Goal: Task Accomplishment & Management: Complete application form

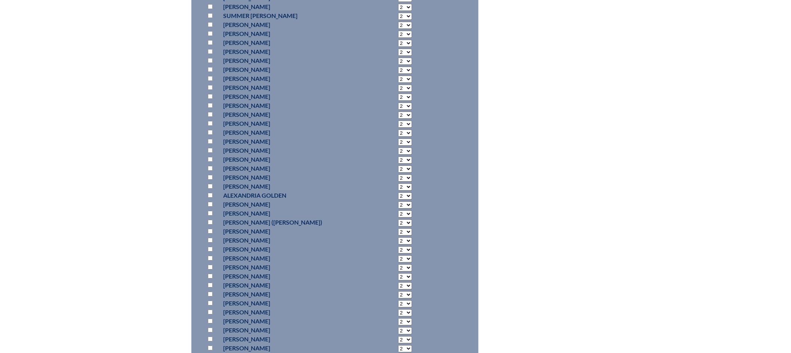
scroll to position [954, 0]
click at [213, 267] on input "checkbox" at bounding box center [210, 264] width 5 height 5
checkbox input "true"
click at [209, 330] on input "checkbox" at bounding box center [210, 327] width 5 height 5
checkbox input "true"
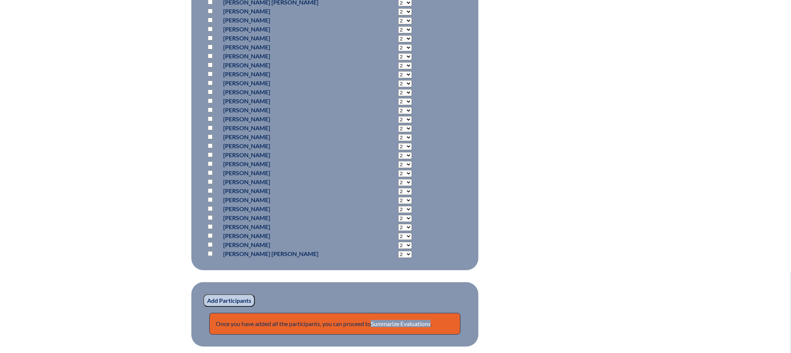
scroll to position [2412, 0]
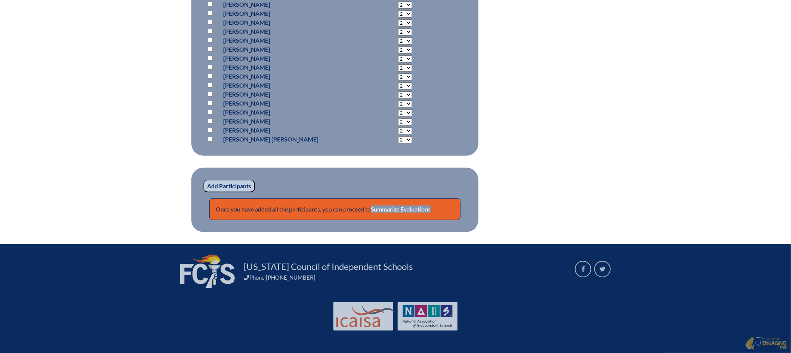
click at [235, 187] on input "Add Participants" at bounding box center [229, 185] width 52 height 13
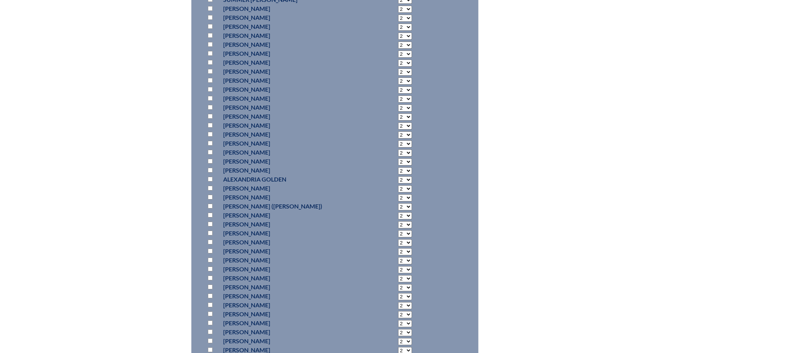
scroll to position [979, 0]
click at [211, 284] on input "checkbox" at bounding box center [210, 282] width 5 height 5
checkbox input "true"
click at [210, 338] on input "checkbox" at bounding box center [210, 335] width 5 height 5
checkbox input "true"
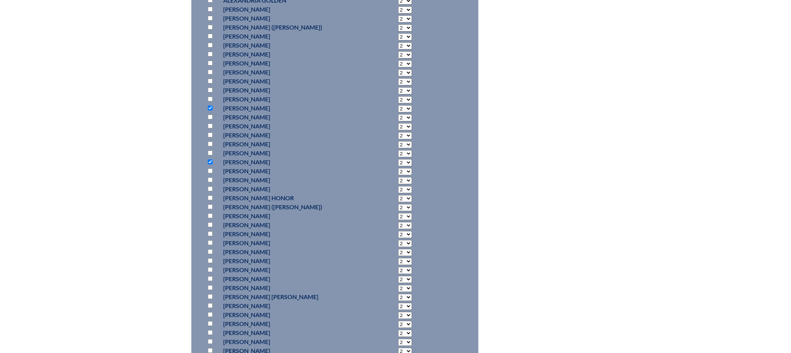
scroll to position [1167, 0]
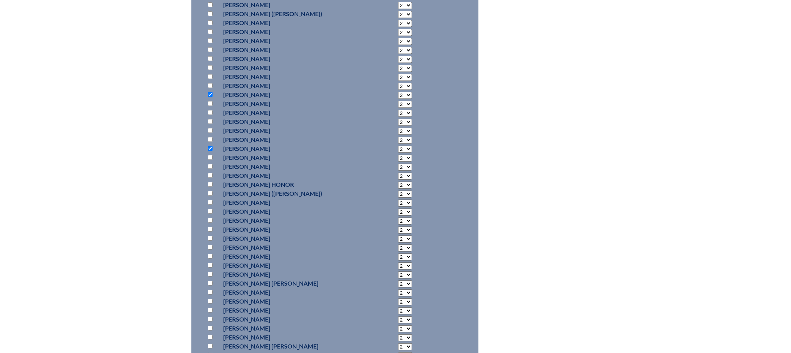
click at [209, 187] on input "checkbox" at bounding box center [210, 184] width 5 height 5
checkbox input "true"
click at [210, 196] on input "checkbox" at bounding box center [210, 193] width 5 height 5
checkbox input "true"
click at [208, 231] on input "checkbox" at bounding box center [210, 229] width 5 height 5
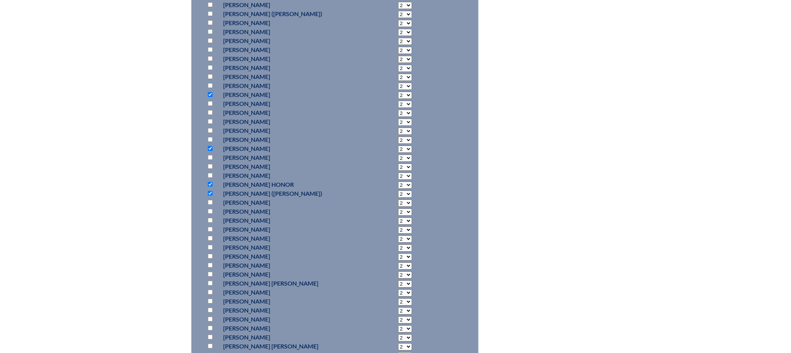
checkbox input "true"
click at [213, 258] on p at bounding box center [211, 256] width 11 height 9
click at [211, 258] on input "checkbox" at bounding box center [210, 255] width 5 height 5
checkbox input "true"
click at [210, 285] on input "checkbox" at bounding box center [210, 282] width 5 height 5
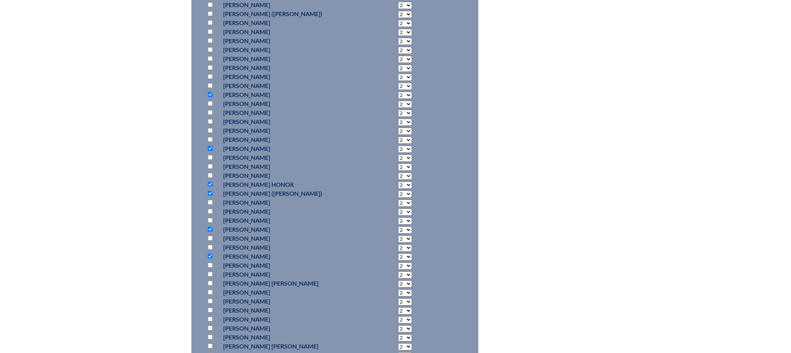
checkbox input "true"
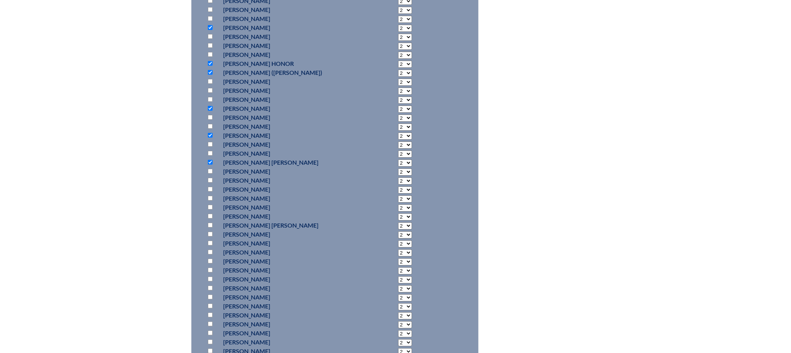
scroll to position [1307, 0]
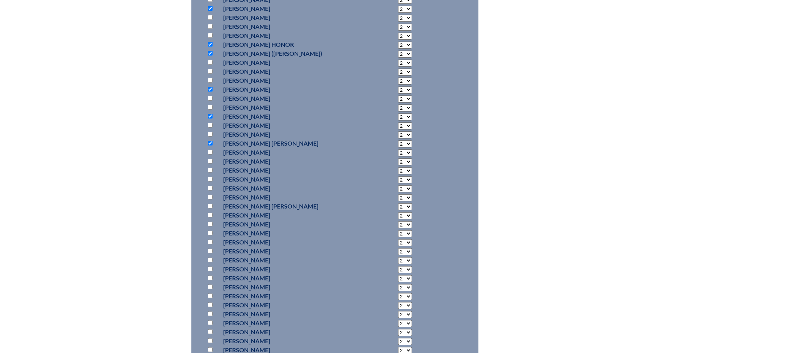
click at [208, 270] on input "checkbox" at bounding box center [210, 268] width 5 height 5
checkbox input "true"
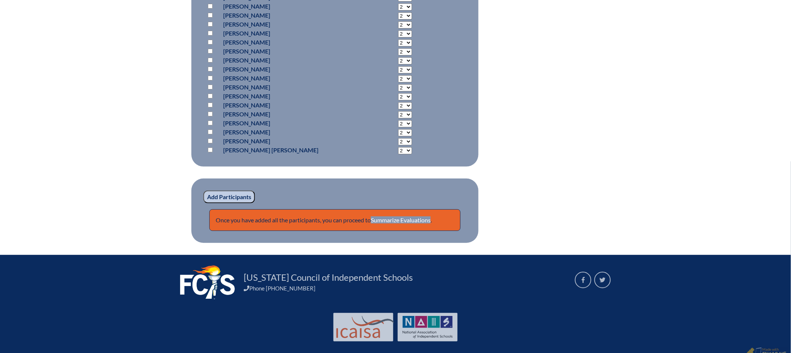
scroll to position [2417, 0]
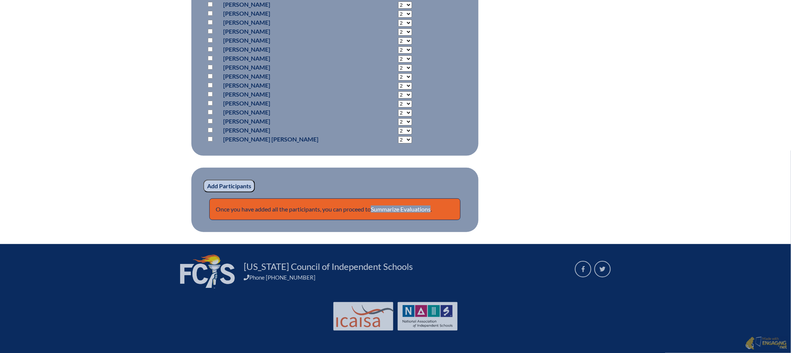
click at [234, 187] on input "Add Participants" at bounding box center [229, 185] width 52 height 13
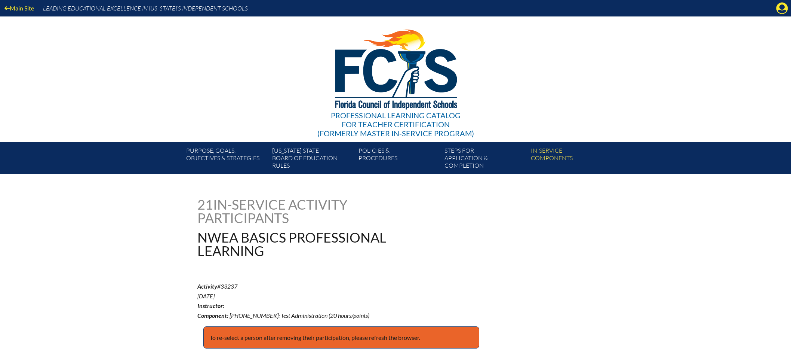
scroll to position [2440, 0]
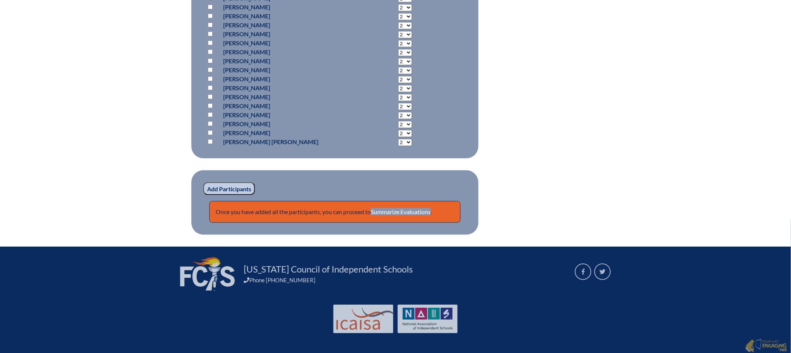
click at [209, 68] on input "checkbox" at bounding box center [210, 69] width 5 height 5
checkbox input "true"
click at [210, 58] on input "checkbox" at bounding box center [210, 60] width 5 height 5
checkbox input "true"
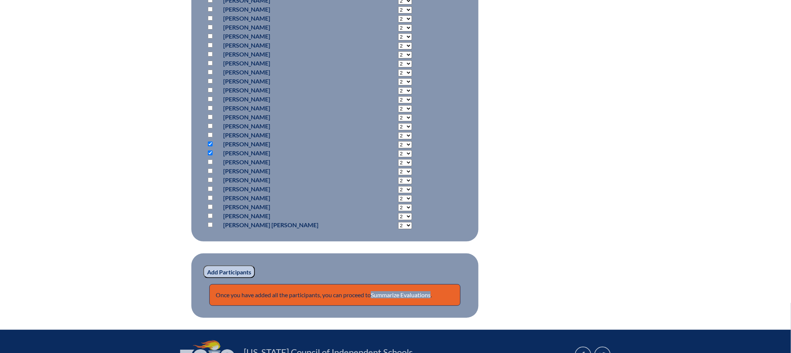
scroll to position [2356, 0]
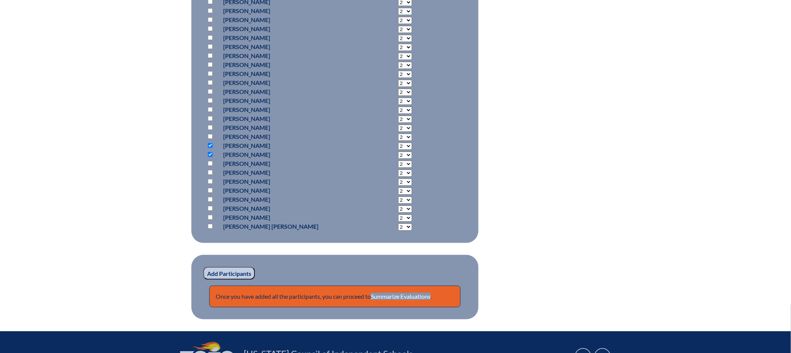
click at [210, 26] on input "checkbox" at bounding box center [210, 28] width 5 height 5
checkbox input "true"
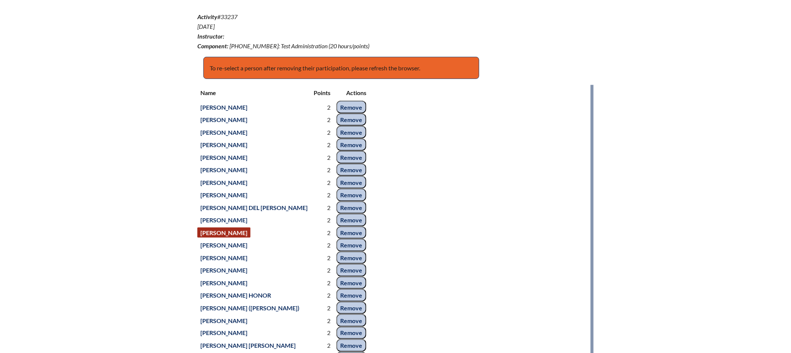
scroll to position [275, 0]
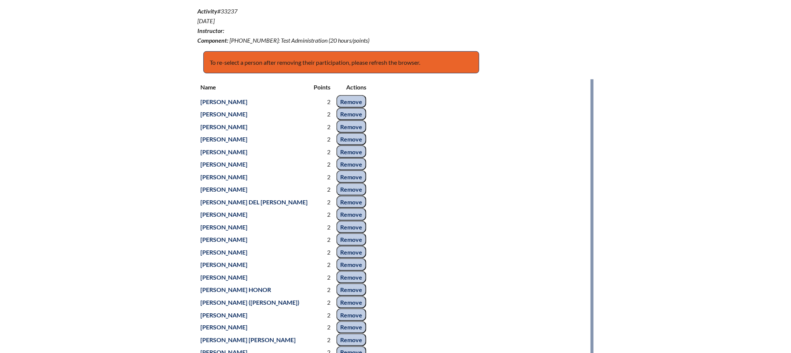
click at [336, 242] on input "Remove" at bounding box center [351, 239] width 30 height 13
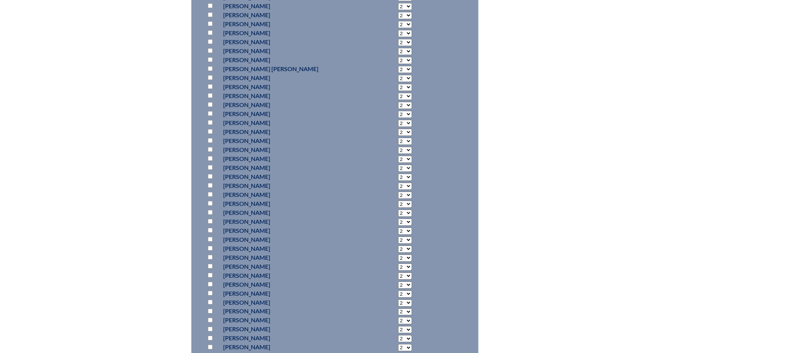
scroll to position [1483, 0]
click at [209, 143] on input "checkbox" at bounding box center [210, 144] width 5 height 5
checkbox input "true"
click at [210, 105] on input "checkbox" at bounding box center [210, 107] width 5 height 5
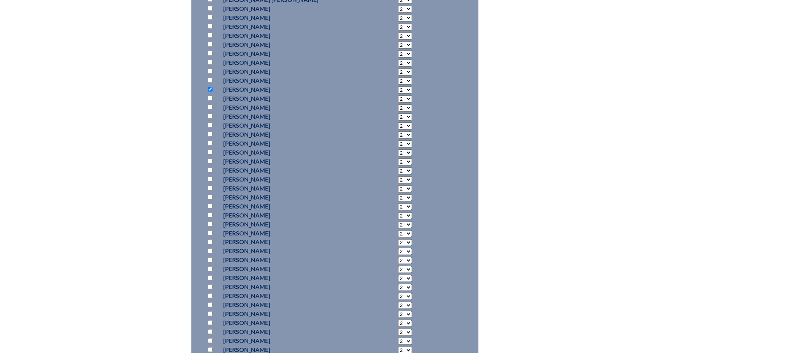
checkbox input "true"
click at [209, 115] on input "checkbox" at bounding box center [210, 116] width 5 height 5
checkbox input "true"
click at [209, 160] on input "checkbox" at bounding box center [210, 160] width 5 height 5
checkbox input "true"
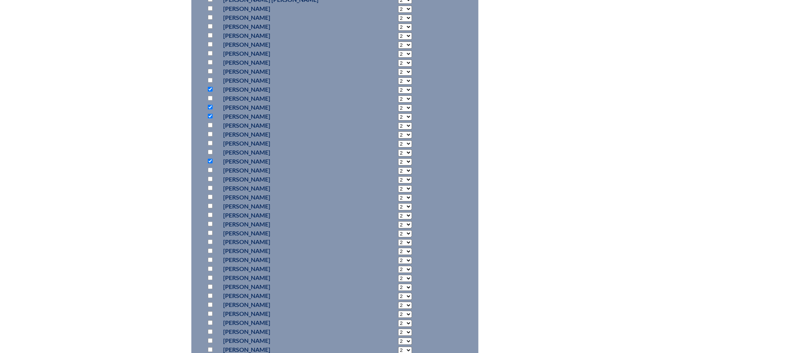
click at [210, 177] on input "checkbox" at bounding box center [210, 178] width 5 height 5
checkbox input "true"
click at [209, 196] on input "checkbox" at bounding box center [210, 196] width 5 height 5
checkbox input "true"
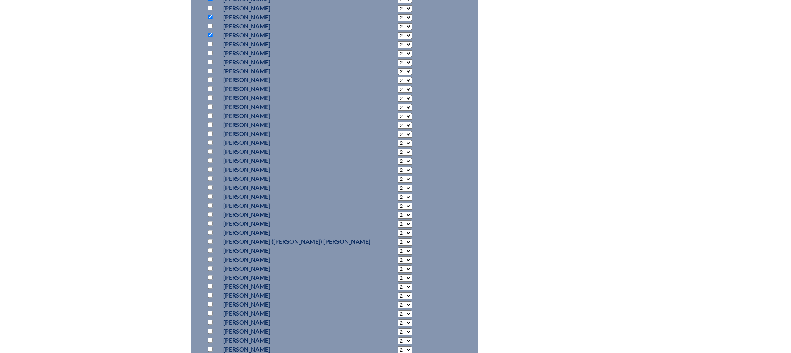
click at [210, 284] on input "checkbox" at bounding box center [210, 286] width 5 height 5
checkbox input "true"
click at [210, 247] on input "checkbox" at bounding box center [210, 248] width 5 height 5
checkbox input "true"
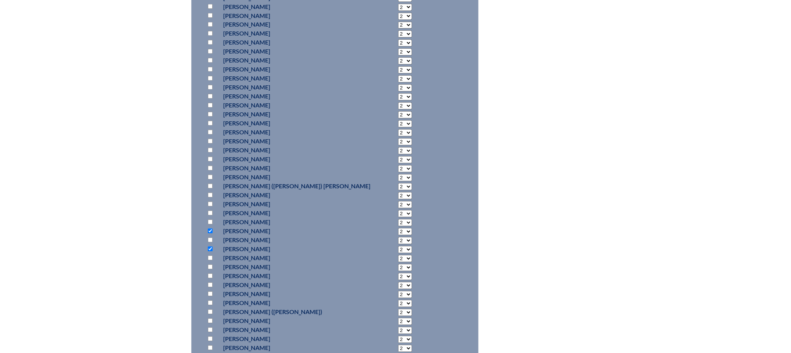
click at [208, 264] on input "checkbox" at bounding box center [210, 266] width 5 height 5
checkbox input "true"
click at [209, 274] on input "checkbox" at bounding box center [210, 275] width 5 height 5
checkbox input "true"
click at [210, 284] on input "checkbox" at bounding box center [210, 284] width 5 height 5
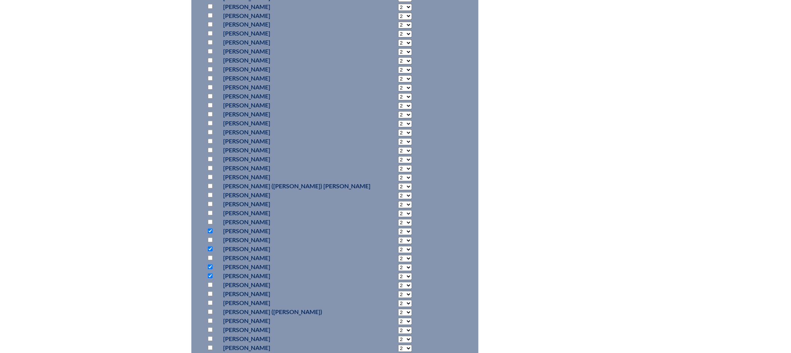
checkbox input "true"
click at [209, 198] on input "checkbox" at bounding box center [210, 199] width 5 height 5
checkbox input "true"
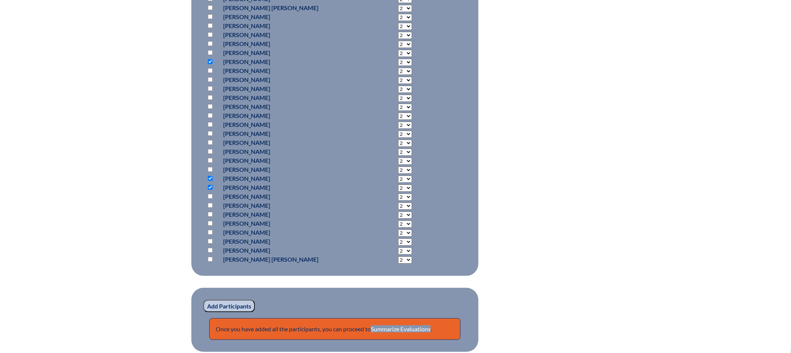
scroll to position [2333, 0]
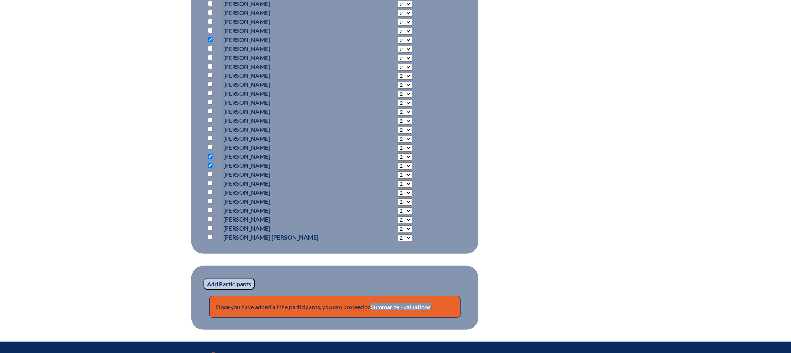
click at [233, 282] on input "Add Participants" at bounding box center [229, 283] width 52 height 13
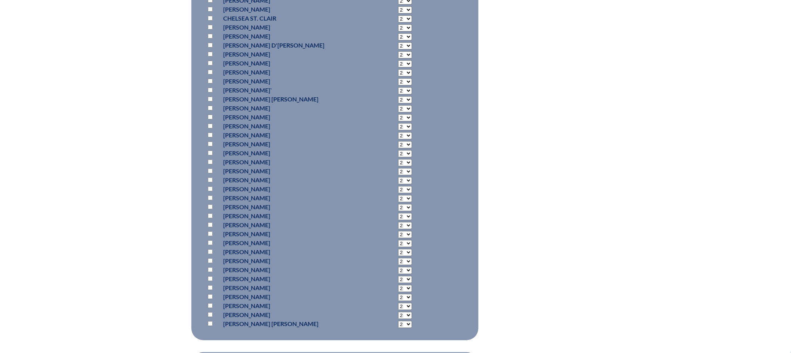
scroll to position [2312, 0]
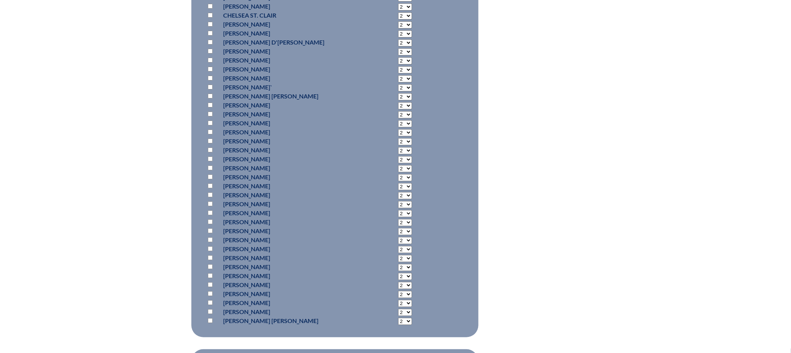
click at [207, 253] on p at bounding box center [211, 257] width 11 height 9
click at [211, 255] on input "checkbox" at bounding box center [210, 257] width 5 height 5
checkbox input "true"
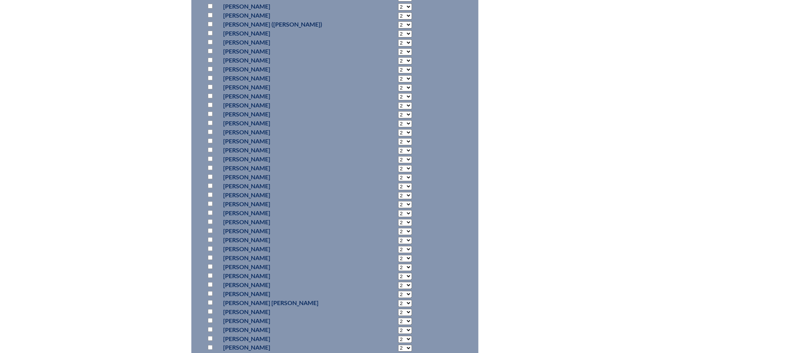
scroll to position [1455, 0]
click at [210, 304] on input "checkbox" at bounding box center [210, 306] width 5 height 5
checkbox input "true"
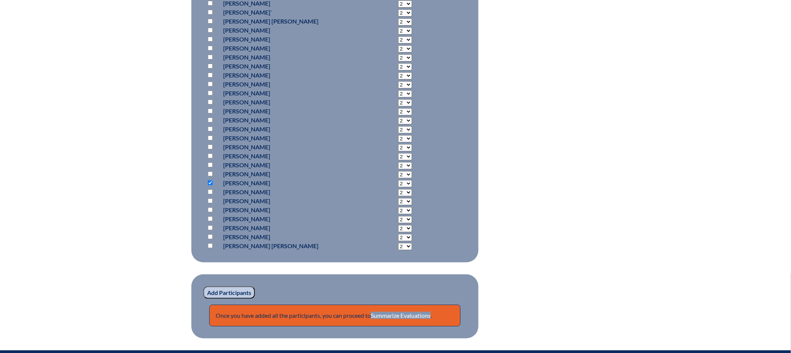
scroll to position [2404, 0]
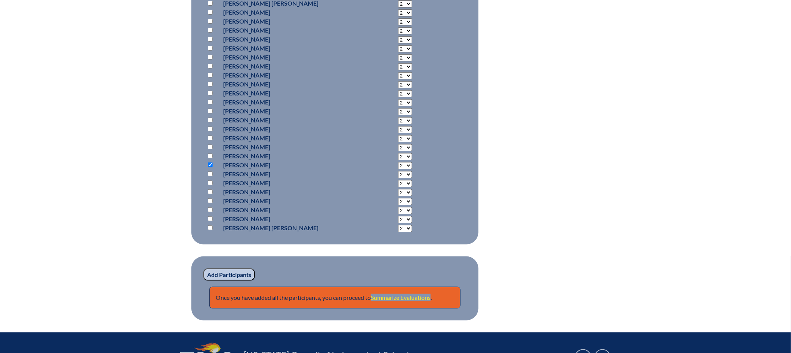
click at [410, 293] on link "Summarize Evaluations" at bounding box center [401, 296] width 60 height 7
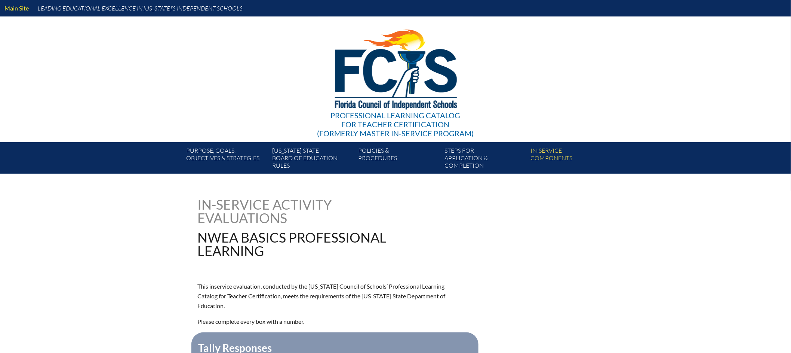
type input "0"
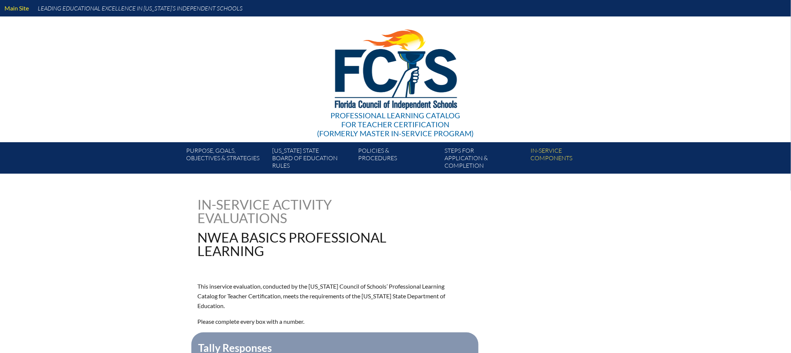
type input "0"
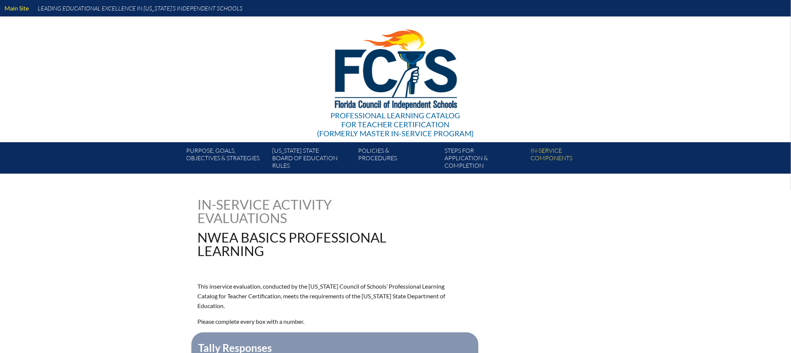
type input "0"
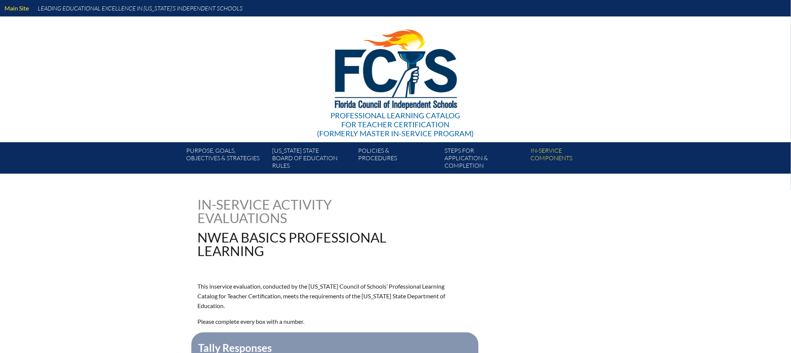
type input "0"
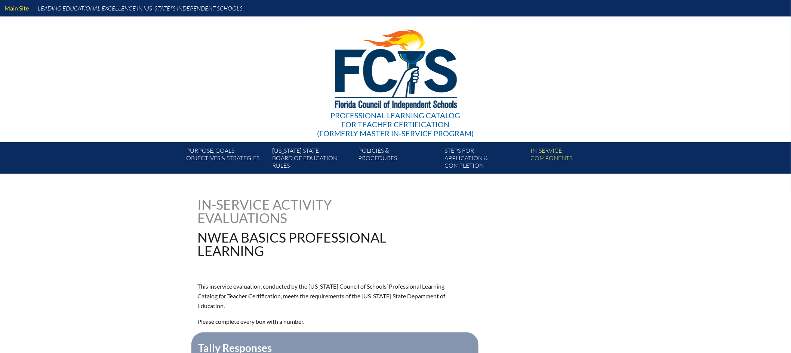
type input "0"
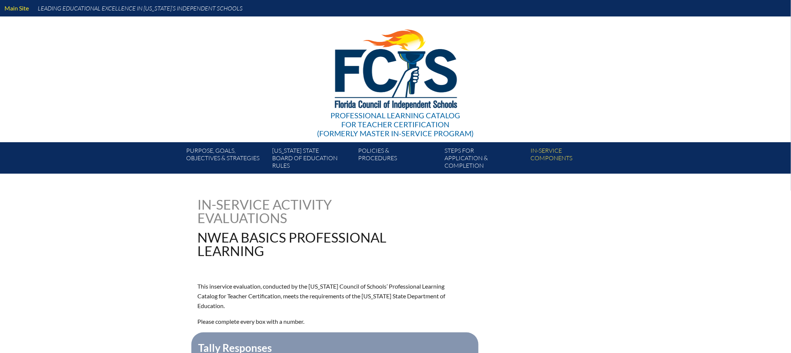
type input "0"
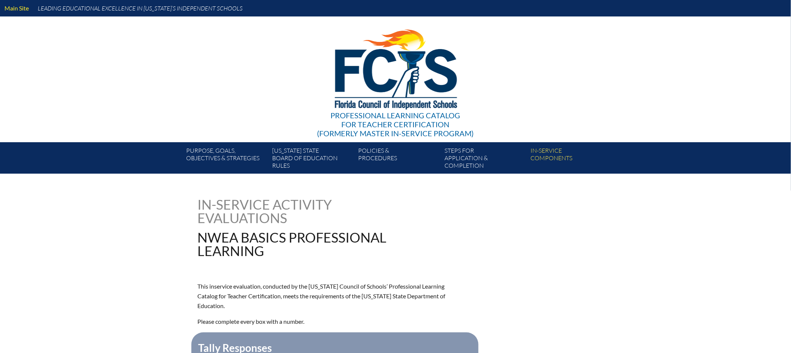
type input "0"
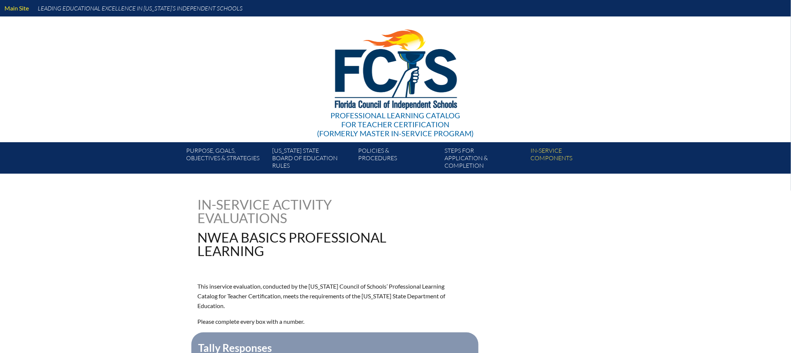
type input "0"
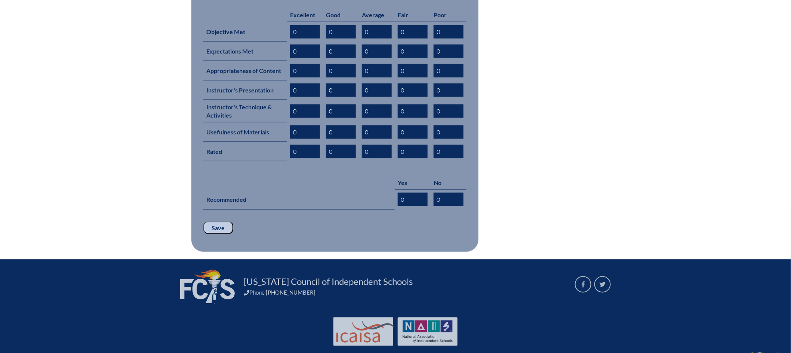
scroll to position [360, 0]
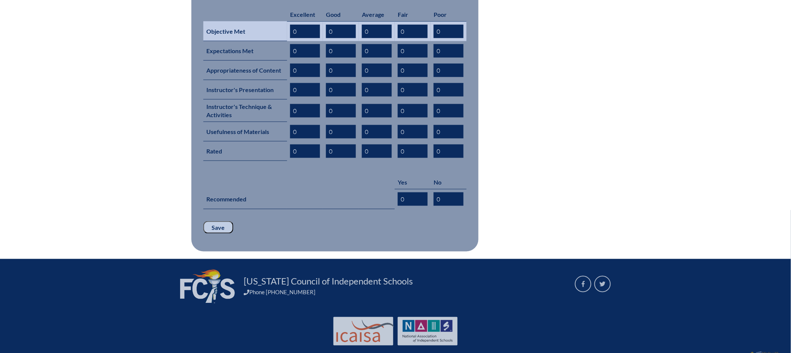
drag, startPoint x: 376, startPoint y: 21, endPoint x: 358, endPoint y: 21, distance: 17.9
click at [359, 21] on td "0" at bounding box center [377, 31] width 36 height 20
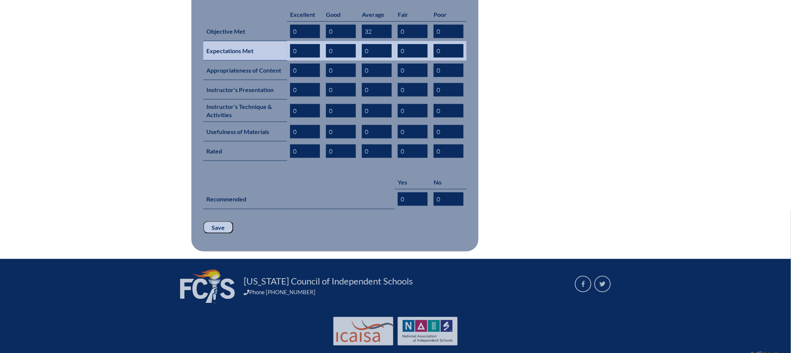
type input "32"
drag, startPoint x: 372, startPoint y: 41, endPoint x: 365, endPoint y: 41, distance: 6.7
click at [365, 44] on input "0" at bounding box center [377, 50] width 30 height 13
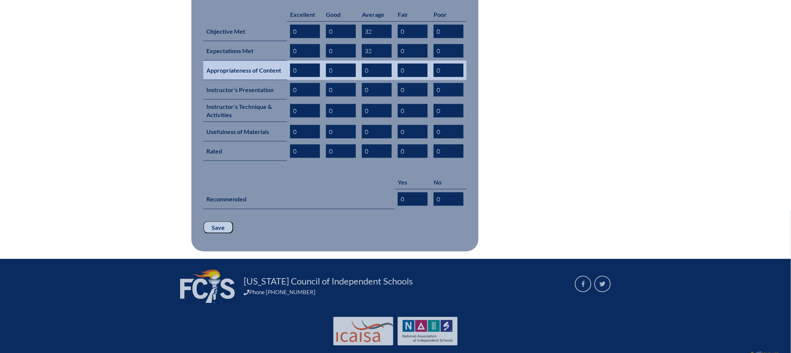
type input "32"
click at [328, 64] on input "0" at bounding box center [341, 70] width 30 height 13
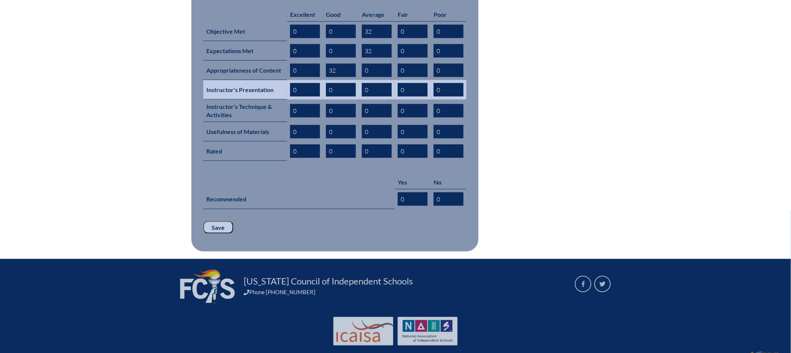
type input "32"
click at [331, 83] on input "0" at bounding box center [341, 89] width 30 height 13
click at [322, 80] on tr "Instructor's Presentation 0 0 0 0 0" at bounding box center [334, 89] width 263 height 19
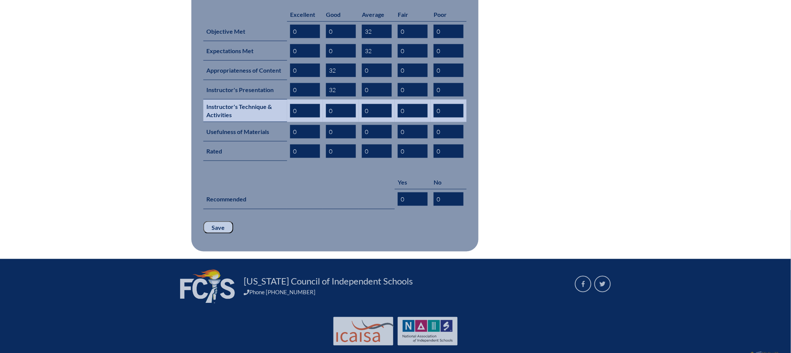
type input "32"
drag, startPoint x: 372, startPoint y: 97, endPoint x: 362, endPoint y: 97, distance: 10.1
click at [362, 104] on input "0" at bounding box center [377, 110] width 30 height 13
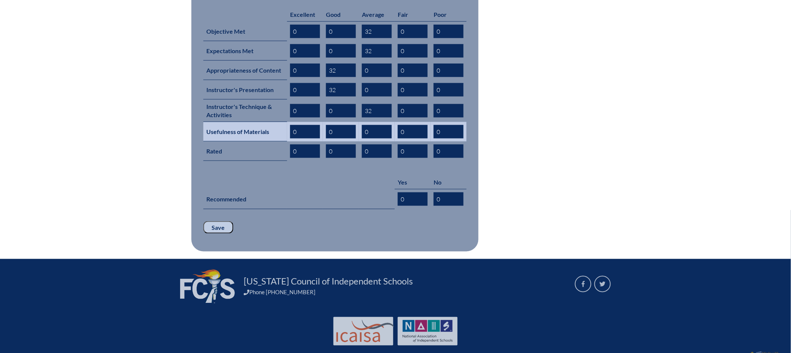
type input "32"
drag, startPoint x: 333, startPoint y: 121, endPoint x: 329, endPoint y: 120, distance: 4.9
click at [329, 125] on input "0" at bounding box center [341, 131] width 30 height 13
type input "2"
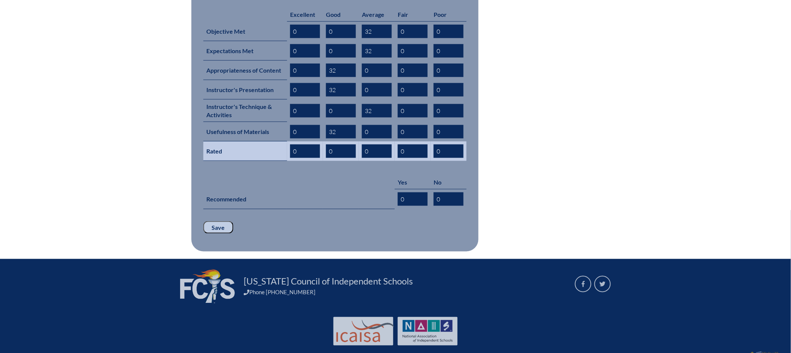
type input "32"
drag, startPoint x: 367, startPoint y: 135, endPoint x: 357, endPoint y: 136, distance: 9.4
click at [357, 141] on tr "Rated 0 0 0 0 0" at bounding box center [334, 150] width 263 height 19
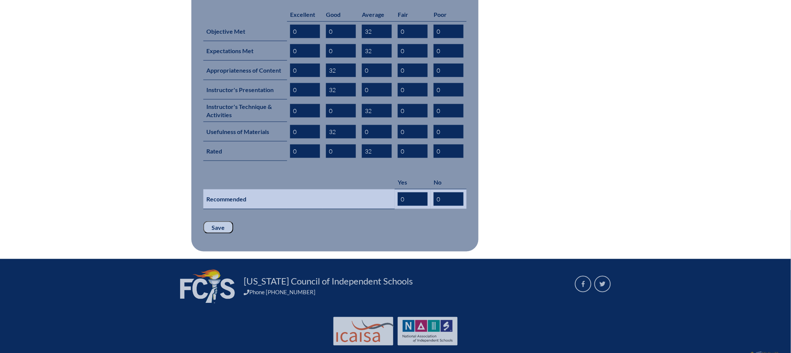
type input "32"
drag, startPoint x: 408, startPoint y: 182, endPoint x: 393, endPoint y: 183, distance: 15.7
click at [393, 189] on tr "Recommended 0 0" at bounding box center [334, 199] width 263 height 20
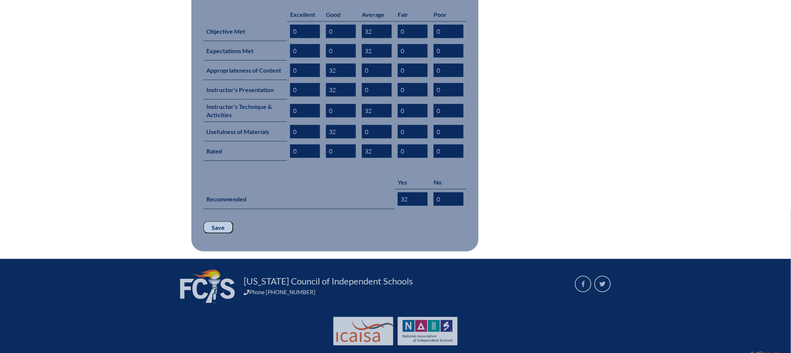
type input "32"
click at [219, 221] on input "Save" at bounding box center [218, 227] width 30 height 13
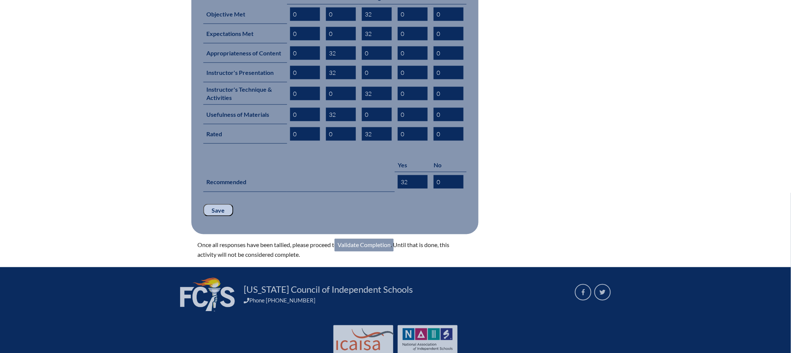
scroll to position [386, 0]
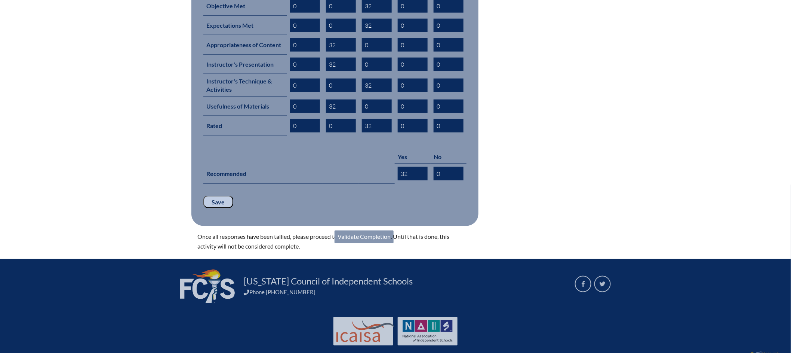
drag, startPoint x: 363, startPoint y: 223, endPoint x: 360, endPoint y: 227, distance: 5.6
click at [363, 230] on link "Validate Completion" at bounding box center [364, 236] width 59 height 13
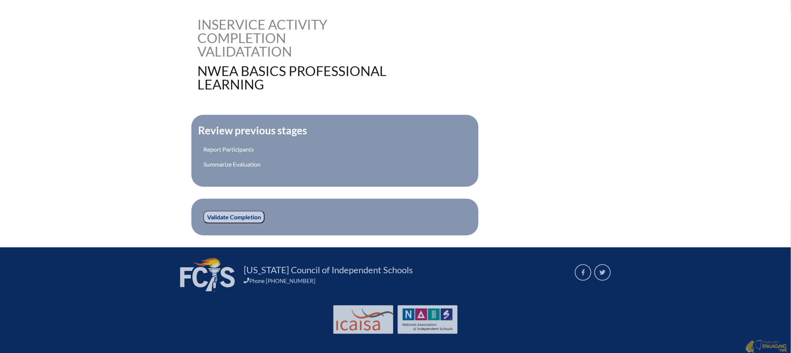
scroll to position [181, 0]
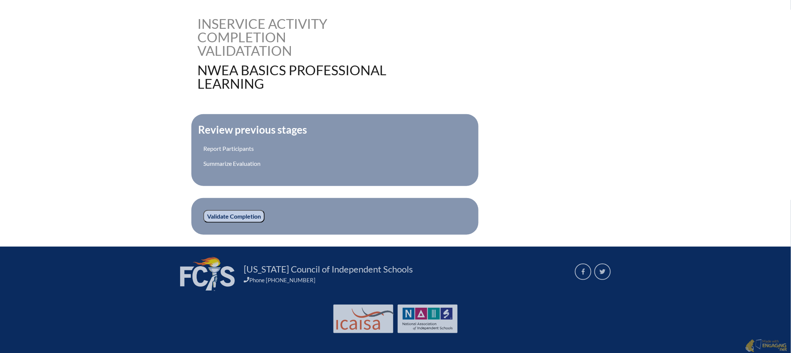
click at [241, 216] on input "Validate Completion" at bounding box center [233, 216] width 61 height 13
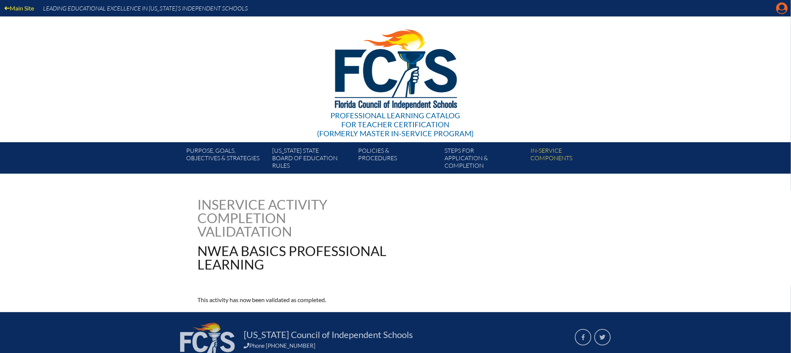
click at [786, 11] on icon at bounding box center [782, 9] width 12 height 12
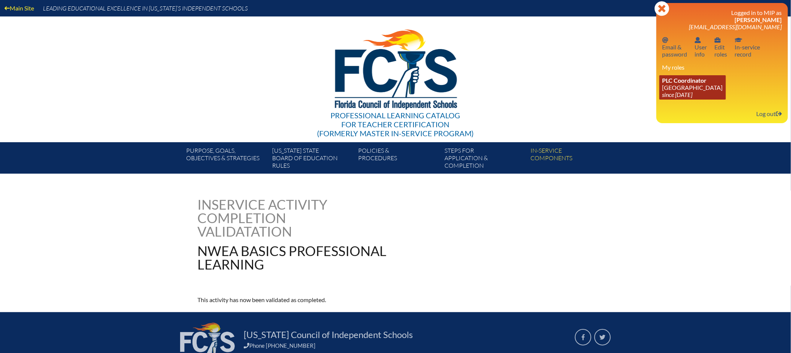
click at [675, 91] on icon "since [DATE]" at bounding box center [677, 94] width 30 height 7
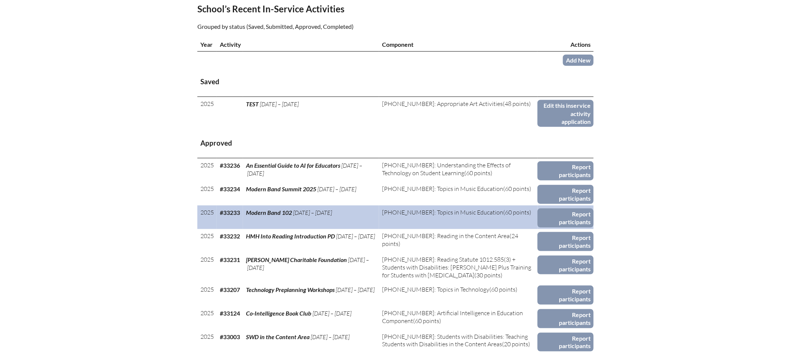
scroll to position [251, 0]
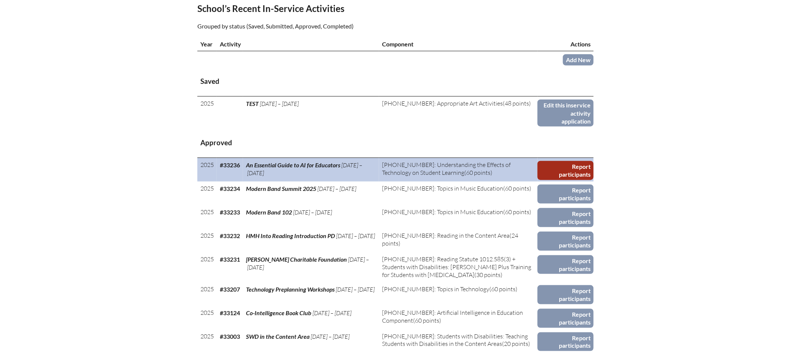
click at [557, 175] on link "Report participants" at bounding box center [566, 170] width 56 height 19
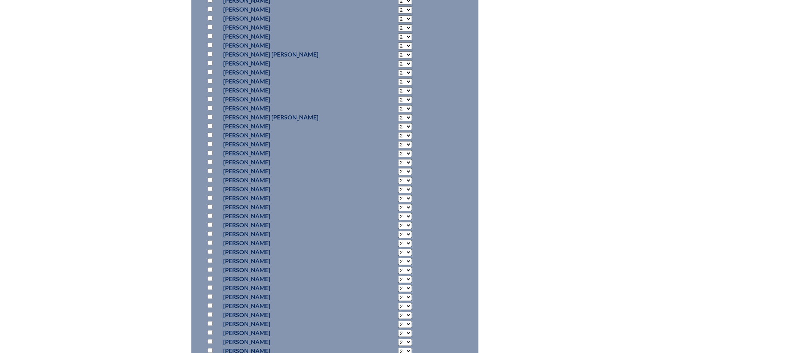
scroll to position [1334, 0]
click at [210, 327] on input "checkbox" at bounding box center [210, 329] width 5 height 5
checkbox input "true"
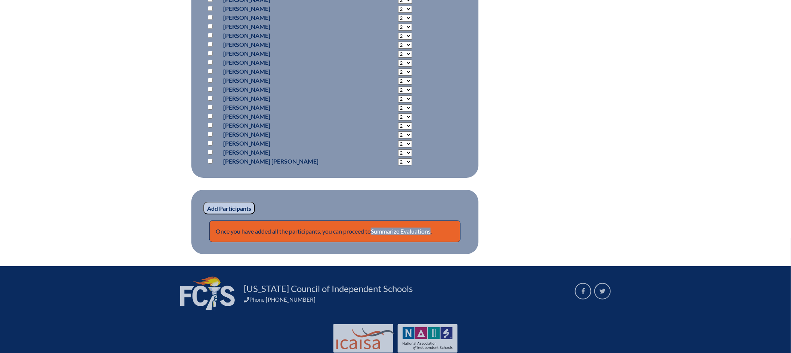
scroll to position [2338, 0]
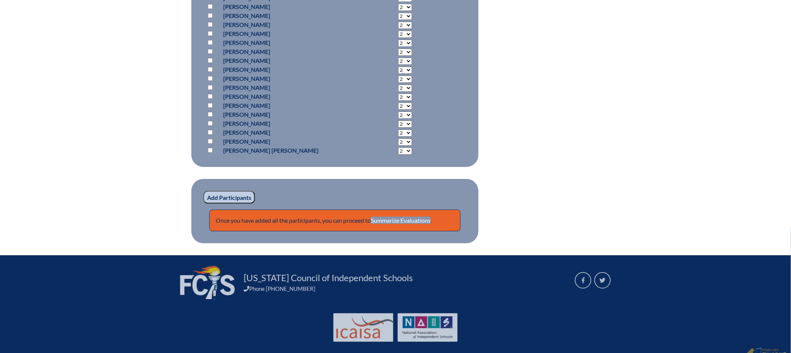
click at [225, 191] on input "Add Participants" at bounding box center [229, 197] width 52 height 13
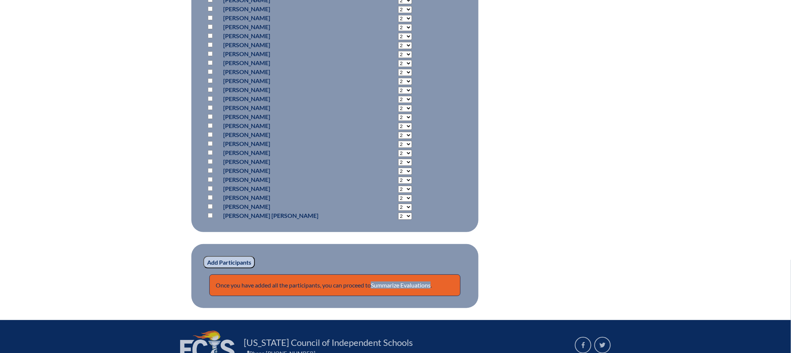
scroll to position [2369, 0]
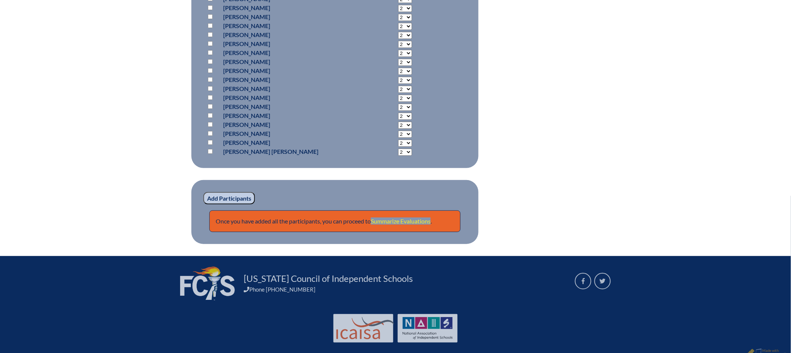
click at [404, 217] on link "Summarize Evaluations" at bounding box center [401, 220] width 60 height 7
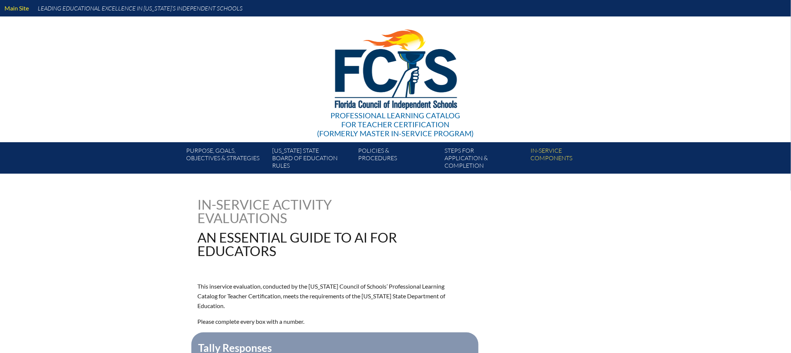
type input "0"
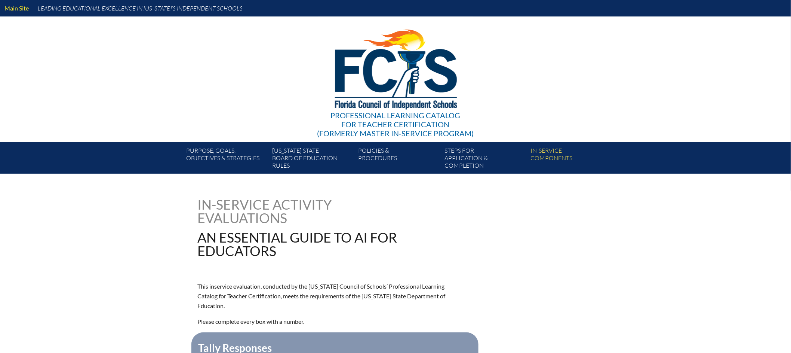
type input "0"
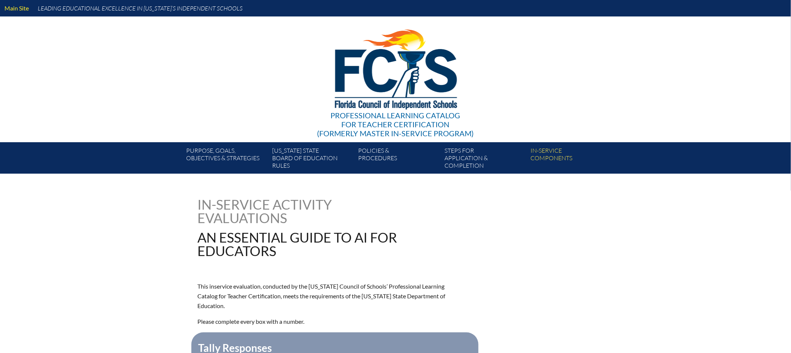
type input "0"
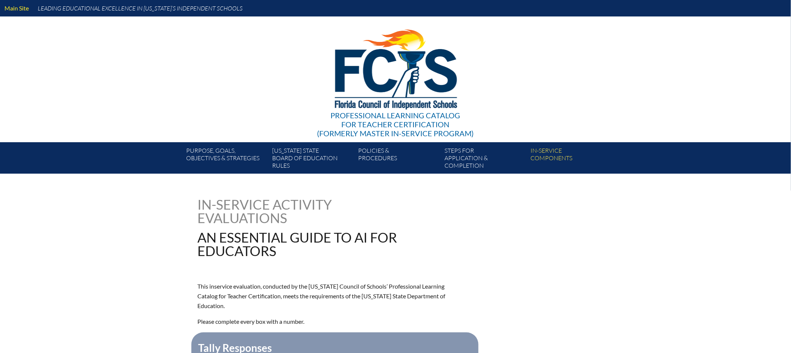
type input "0"
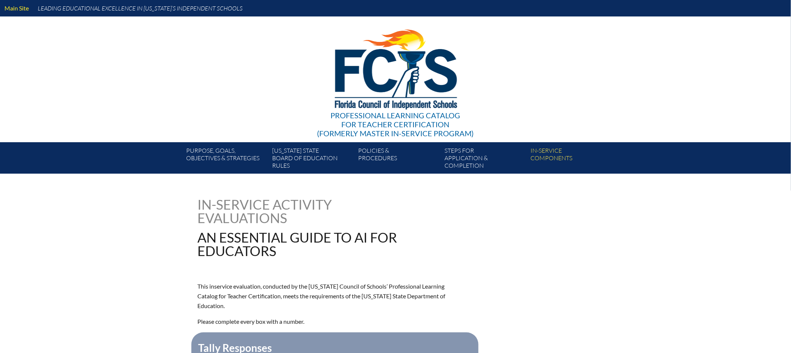
type input "0"
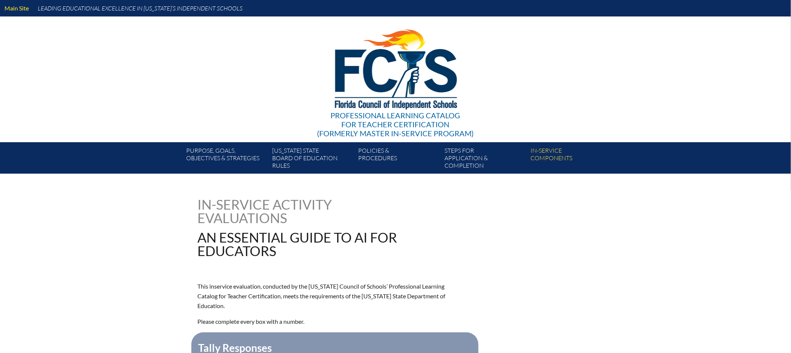
type input "0"
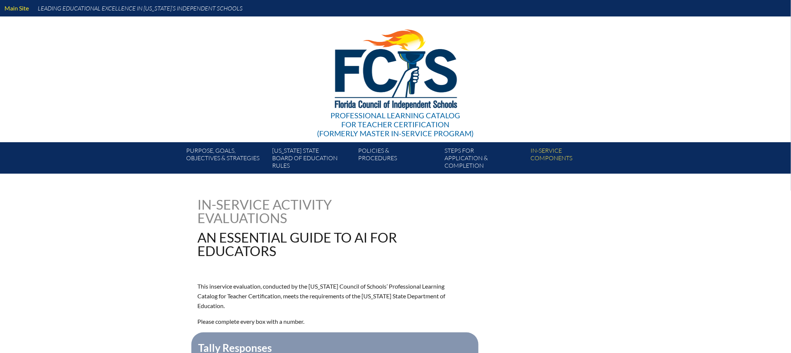
type input "0"
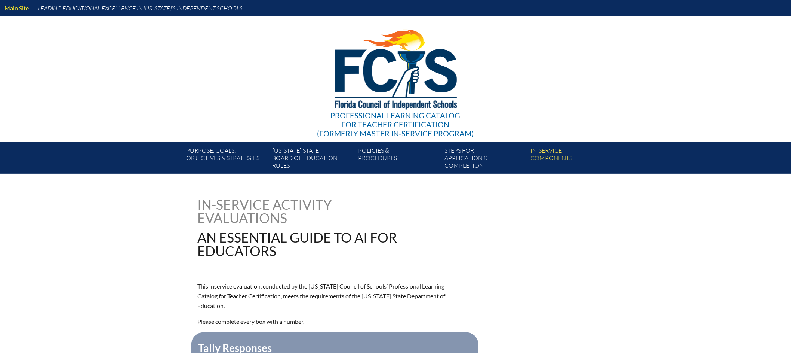
type input "0"
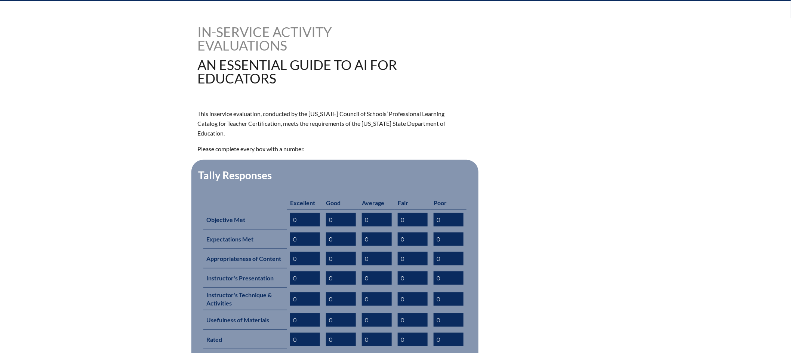
scroll to position [158, 0]
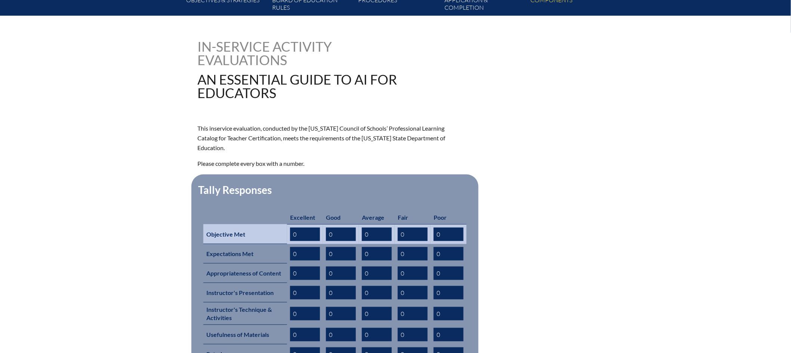
drag, startPoint x: 330, startPoint y: 225, endPoint x: 326, endPoint y: 225, distance: 3.8
click at [326, 227] on input "0" at bounding box center [341, 233] width 30 height 13
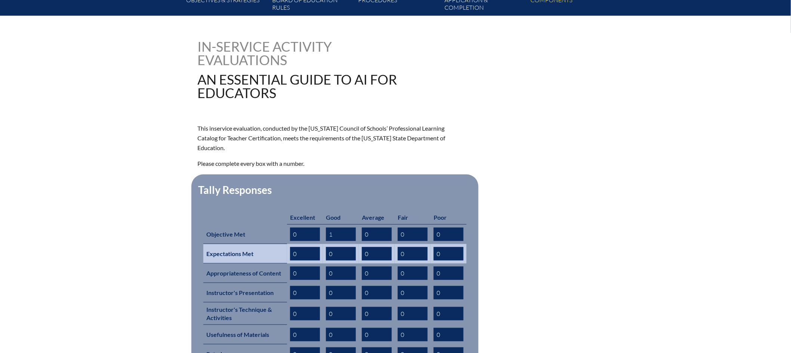
type input "1"
drag, startPoint x: 332, startPoint y: 241, endPoint x: 327, endPoint y: 241, distance: 4.5
click at [327, 247] on input "0" at bounding box center [341, 253] width 30 height 13
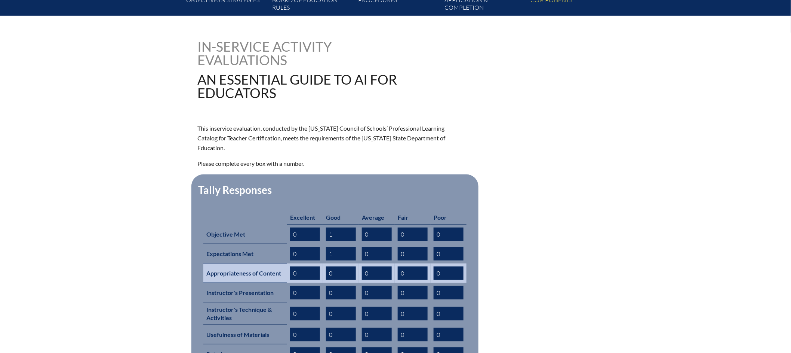
type input "1"
drag, startPoint x: 338, startPoint y: 260, endPoint x: 324, endPoint y: 261, distance: 14.6
click at [324, 263] on td "0" at bounding box center [341, 272] width 36 height 19
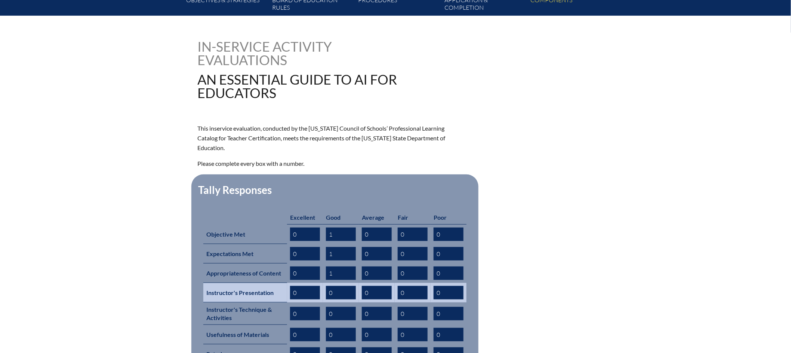
type input "1"
drag, startPoint x: 335, startPoint y: 281, endPoint x: 330, endPoint y: 281, distance: 4.9
click at [330, 286] on input "0" at bounding box center [341, 292] width 30 height 13
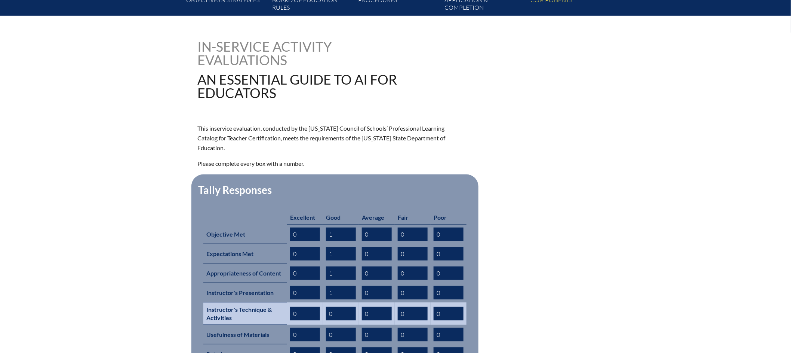
type input "1"
drag, startPoint x: 334, startPoint y: 301, endPoint x: 323, endPoint y: 301, distance: 10.5
click at [323, 302] on td "0" at bounding box center [341, 313] width 36 height 22
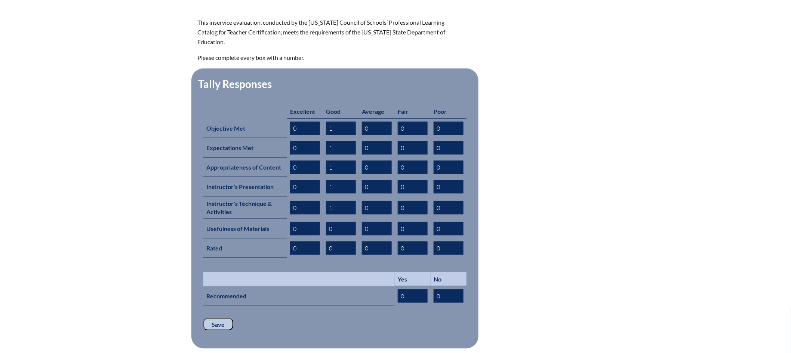
scroll to position [291, 0]
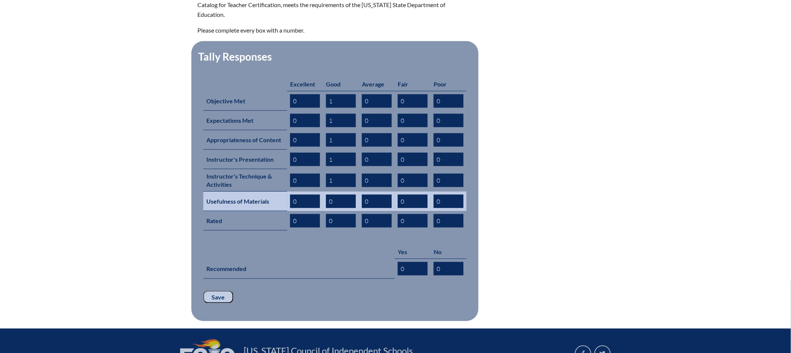
type input "1"
drag, startPoint x: 335, startPoint y: 188, endPoint x: 324, endPoint y: 190, distance: 11.1
click at [324, 191] on td "0" at bounding box center [341, 200] width 36 height 19
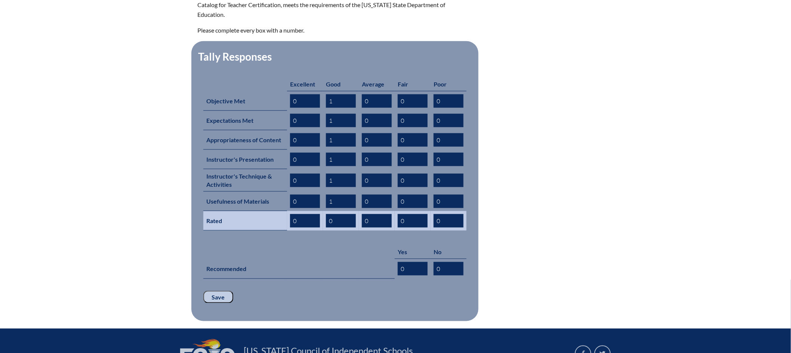
type input "1"
drag, startPoint x: 341, startPoint y: 208, endPoint x: 328, endPoint y: 209, distance: 12.4
click at [328, 214] on input "0" at bounding box center [341, 220] width 30 height 13
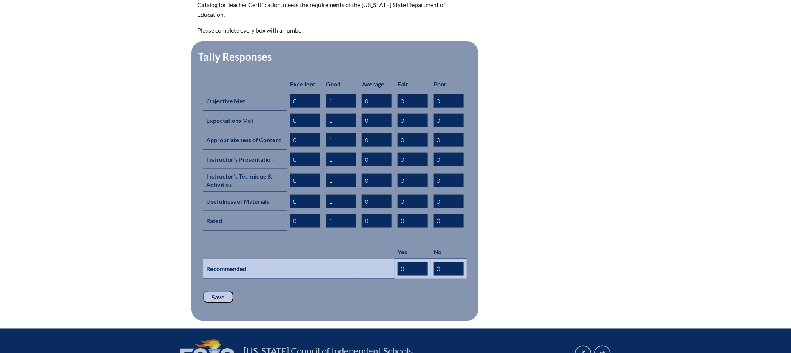
type input "1"
drag, startPoint x: 409, startPoint y: 255, endPoint x: 397, endPoint y: 256, distance: 11.3
click at [398, 262] on input "0" at bounding box center [413, 268] width 30 height 13
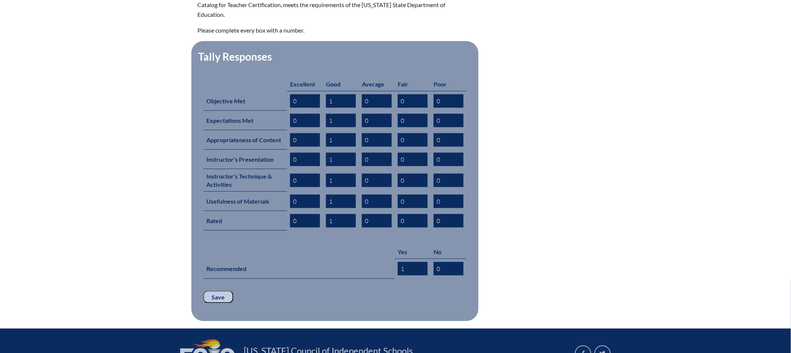
type input "1"
click at [222, 290] on input "Save" at bounding box center [218, 296] width 30 height 13
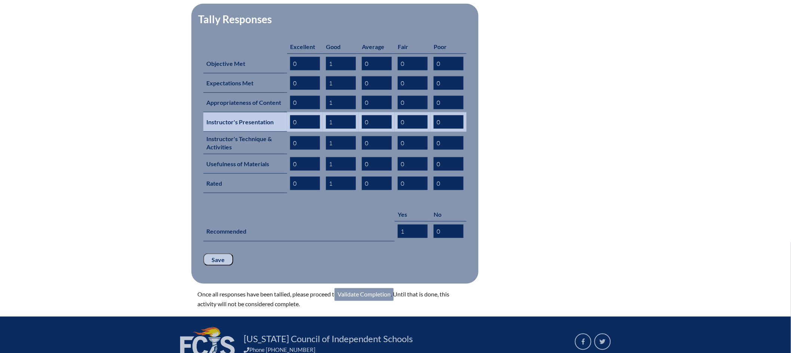
scroll to position [363, 0]
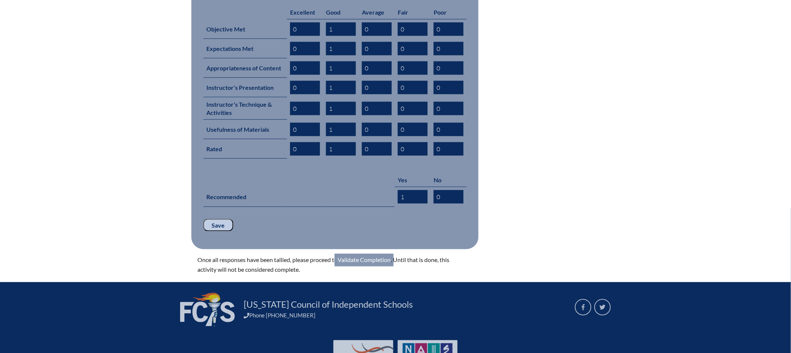
click at [375, 253] on link "Validate Completion" at bounding box center [364, 259] width 59 height 13
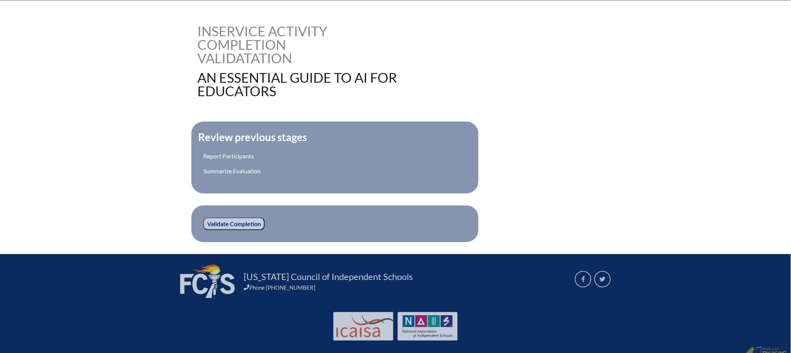
scroll to position [181, 0]
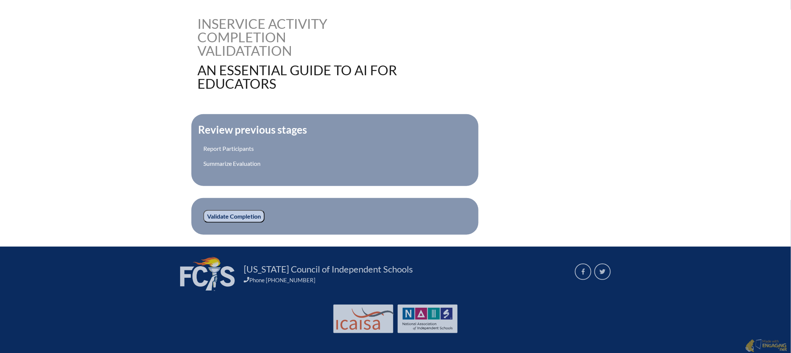
click at [229, 215] on input "Validate Completion" at bounding box center [233, 216] width 61 height 13
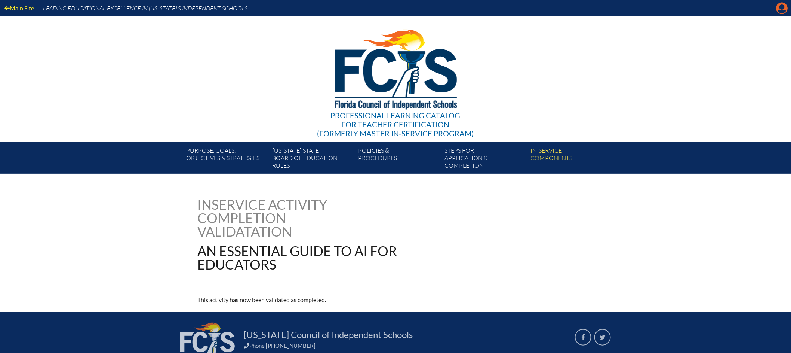
click at [785, 9] on icon at bounding box center [782, 9] width 12 height 12
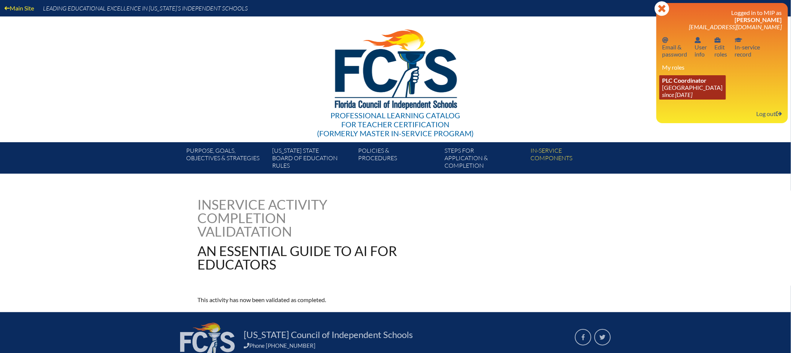
click at [687, 85] on link "PLC Coordinator Lake Highland Preparatory School since 2023 Jul 30" at bounding box center [692, 87] width 67 height 24
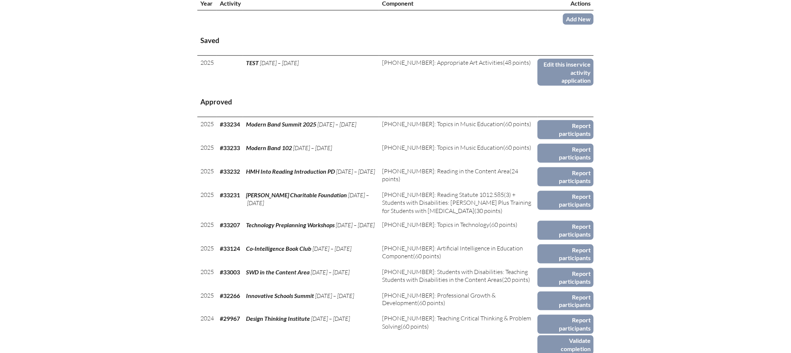
scroll to position [334, 0]
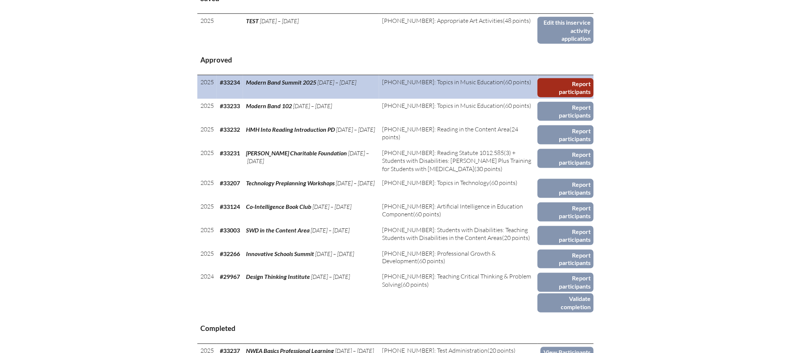
click at [563, 93] on link "Report participants" at bounding box center [566, 87] width 56 height 19
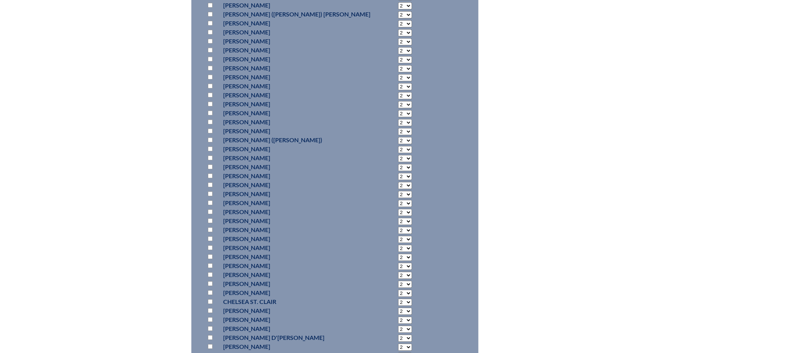
scroll to position [1834, 0]
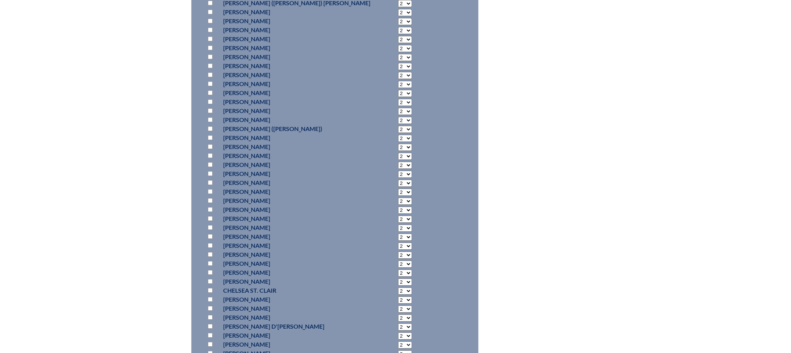
click at [210, 236] on input "checkbox" at bounding box center [210, 236] width 5 height 5
checkbox input "true"
click at [398, 237] on select "2 3 4 5 6 7 8 9 10 11 12 13 14 15 16 17 18 19 20 21 22 23" at bounding box center [405, 236] width 14 height 7
click at [398, 233] on select "2 3 4 5 6 7 8 9 10 11 12 13 14 15 16 17 18 19 20 21 22 23" at bounding box center [405, 236] width 14 height 7
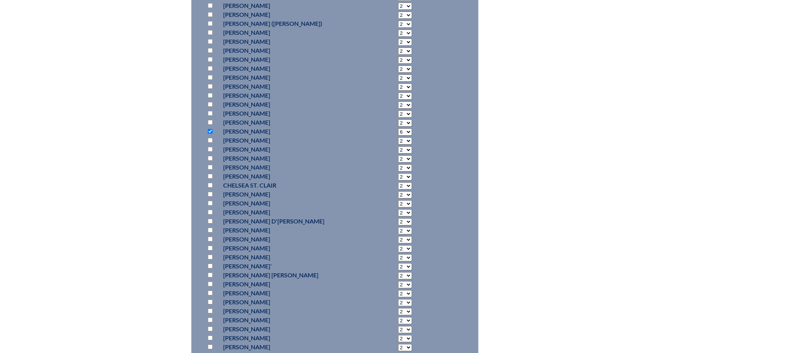
scroll to position [1956, 0]
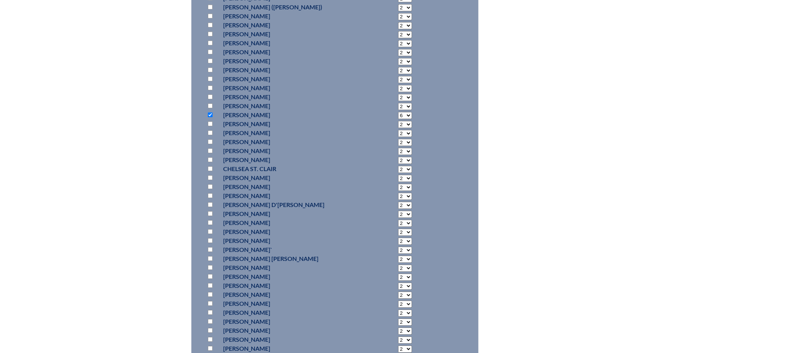
click at [398, 115] on select "2 3 4 5 6 7 8 9 10 11 12 13 14 15 16 17 18 19 20 21 22 23" at bounding box center [405, 115] width 14 height 7
select select "15"
click at [398, 112] on select "2 3 4 5 6 7 8 9 10 11 12 13 14 15 16 17 18 19 20 21 22 23" at bounding box center [405, 115] width 14 height 7
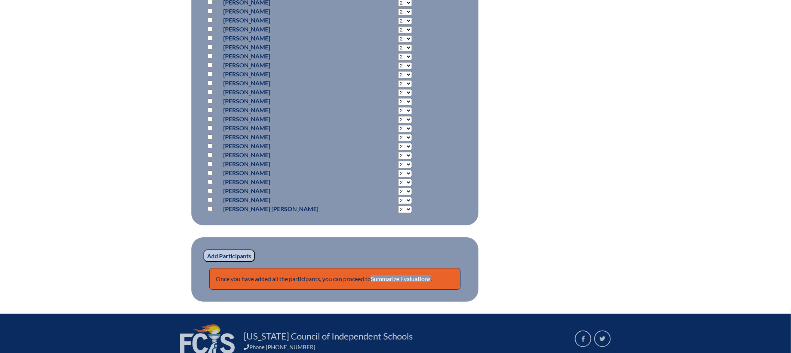
scroll to position [2325, 0]
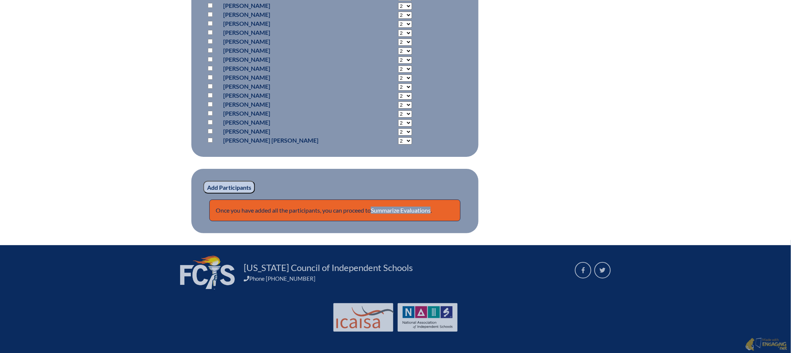
click at [231, 184] on input "Add Participants" at bounding box center [229, 187] width 52 height 13
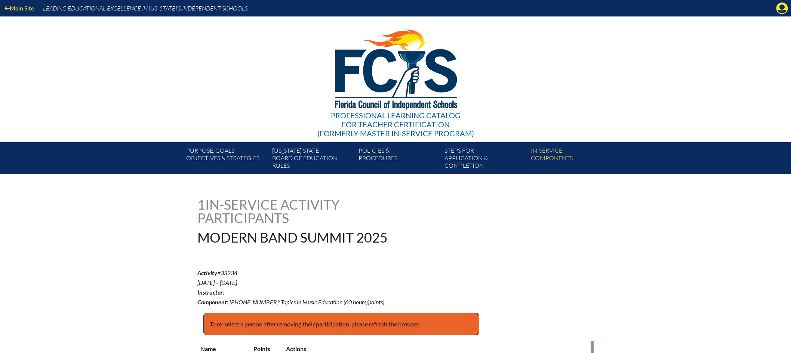
scroll to position [2356, 0]
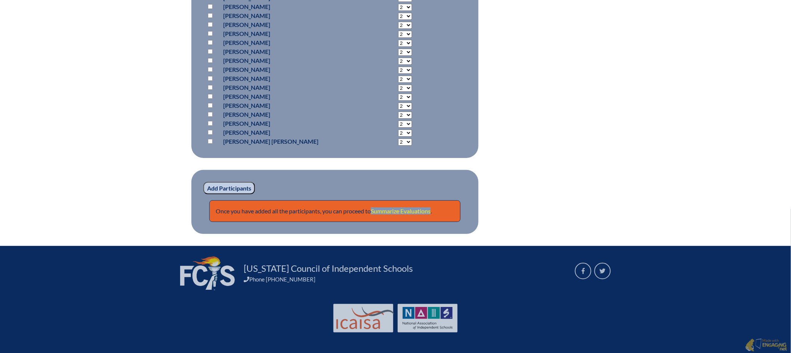
click at [430, 210] on link "Summarize Evaluations" at bounding box center [401, 210] width 60 height 7
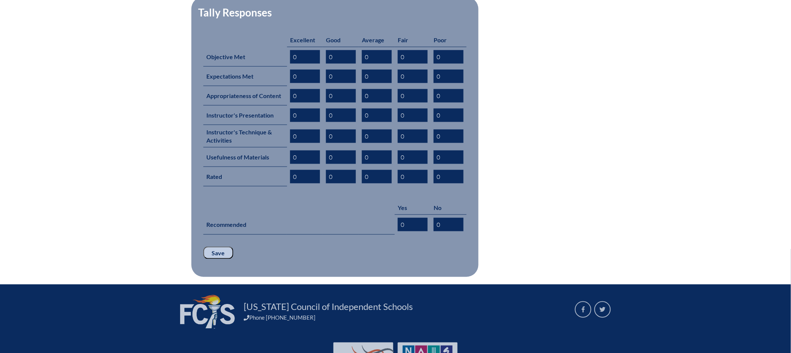
scroll to position [325, 0]
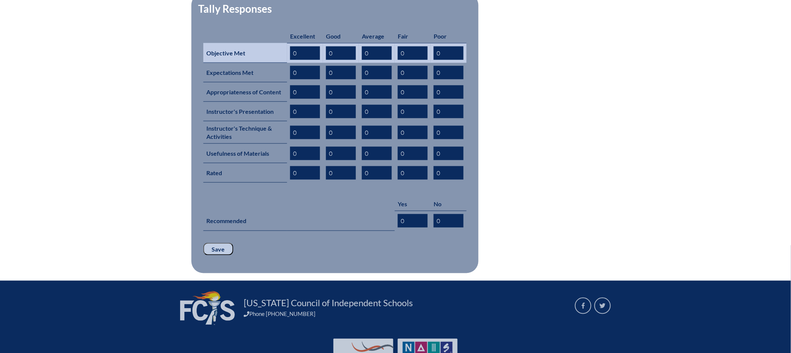
drag, startPoint x: 302, startPoint y: 46, endPoint x: 288, endPoint y: 44, distance: 14.2
click at [288, 44] on td "0" at bounding box center [305, 53] width 36 height 20
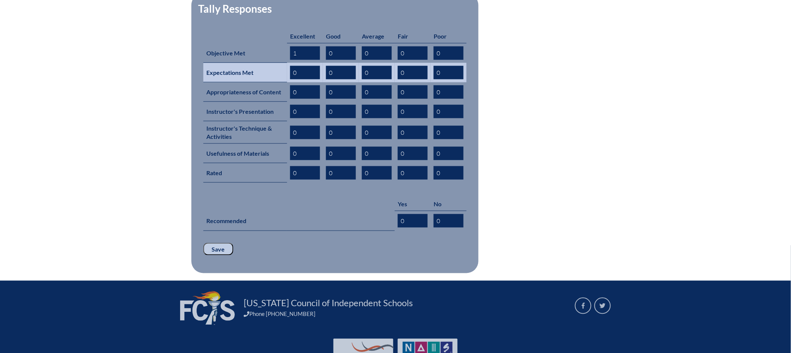
type input "1"
drag, startPoint x: 304, startPoint y: 61, endPoint x: 292, endPoint y: 63, distance: 11.4
click at [292, 66] on input "0" at bounding box center [305, 72] width 30 height 13
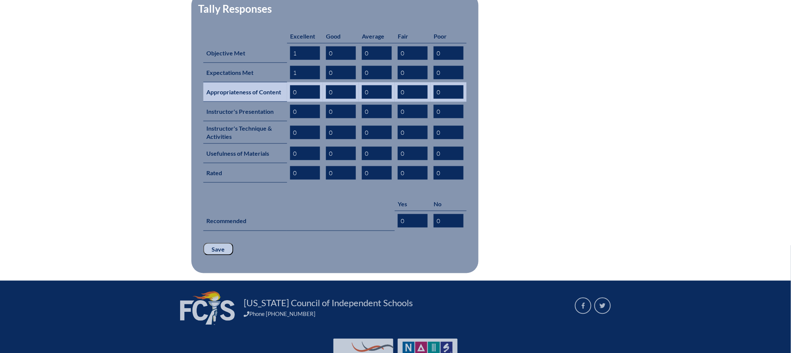
type input "1"
click at [292, 85] on input "0" at bounding box center [305, 91] width 30 height 13
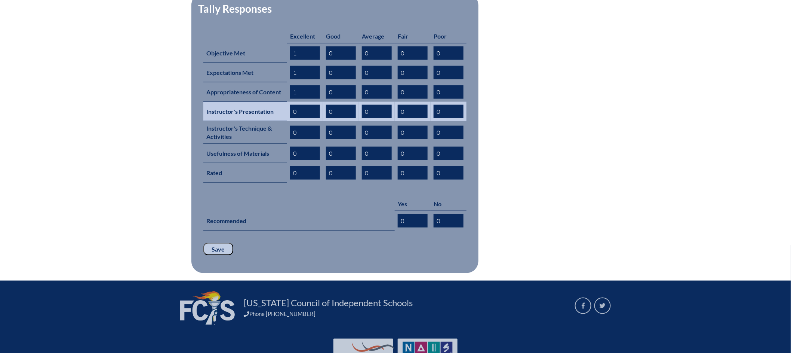
type input "1"
drag, startPoint x: 294, startPoint y: 100, endPoint x: 288, endPoint y: 102, distance: 6.9
click at [287, 102] on td "0" at bounding box center [305, 111] width 36 height 19
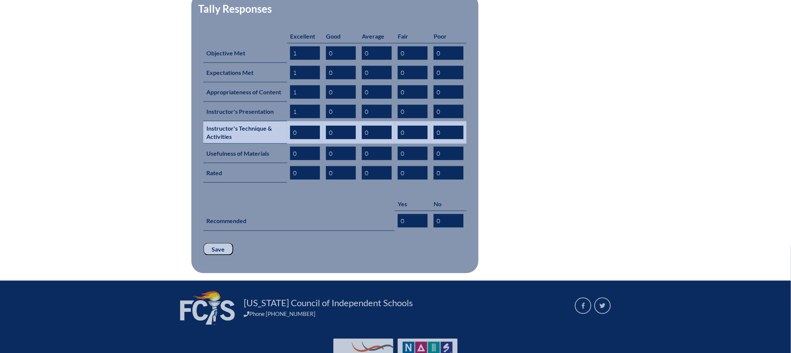
type input "1"
drag, startPoint x: 298, startPoint y: 120, endPoint x: 292, endPoint y: 121, distance: 5.4
click at [292, 126] on input "0" at bounding box center [305, 132] width 30 height 13
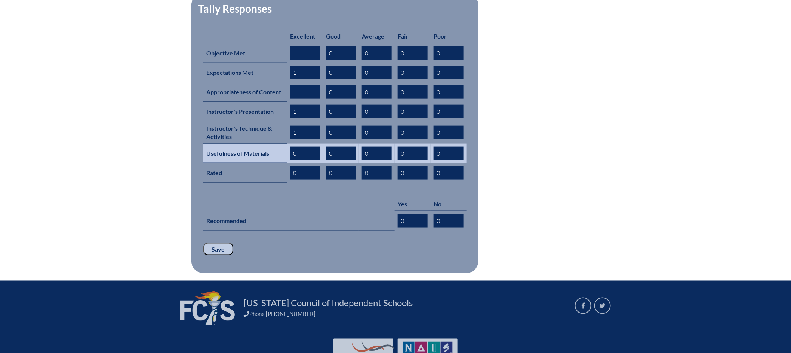
type input "1"
drag, startPoint x: 297, startPoint y: 141, endPoint x: 292, endPoint y: 142, distance: 5.1
click at [292, 147] on input "0" at bounding box center [305, 153] width 30 height 13
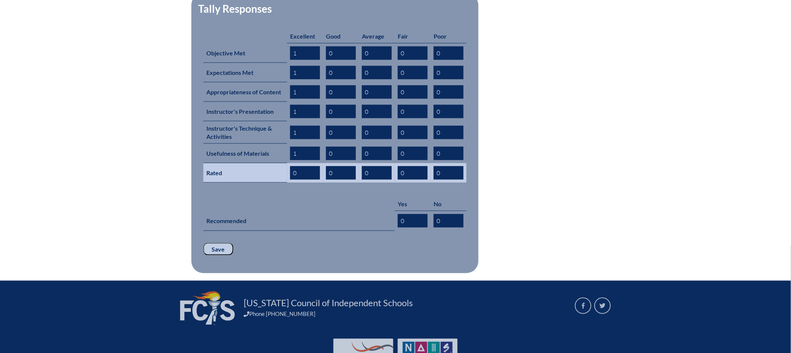
type input "1"
drag, startPoint x: 303, startPoint y: 158, endPoint x: 291, endPoint y: 160, distance: 12.1
click at [291, 166] on input "0" at bounding box center [305, 172] width 30 height 13
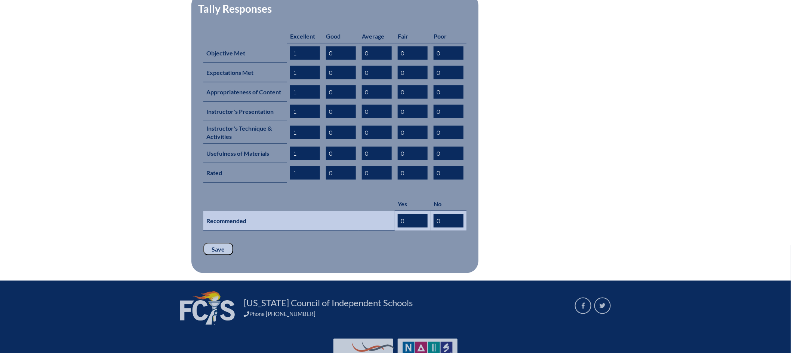
type input "1"
drag, startPoint x: 407, startPoint y: 207, endPoint x: 395, endPoint y: 207, distance: 12.3
click at [395, 211] on td "0" at bounding box center [413, 221] width 36 height 20
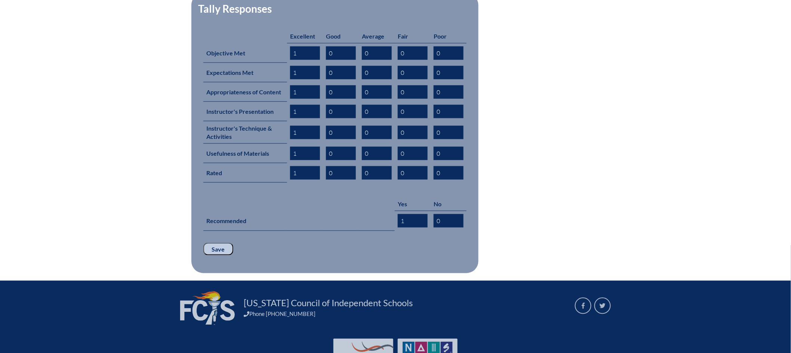
type input "1"
click at [209, 243] on input "Save" at bounding box center [218, 249] width 30 height 13
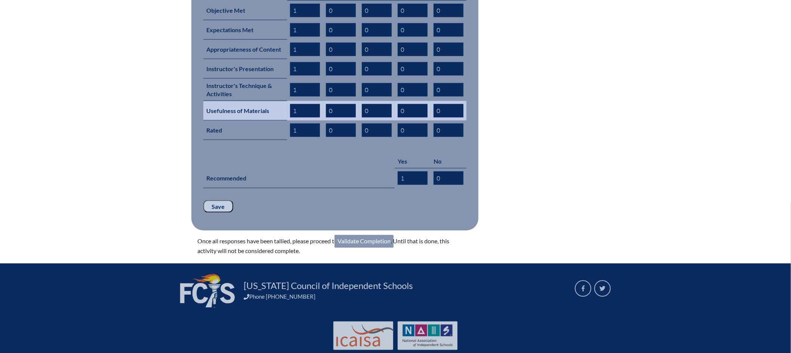
scroll to position [372, 0]
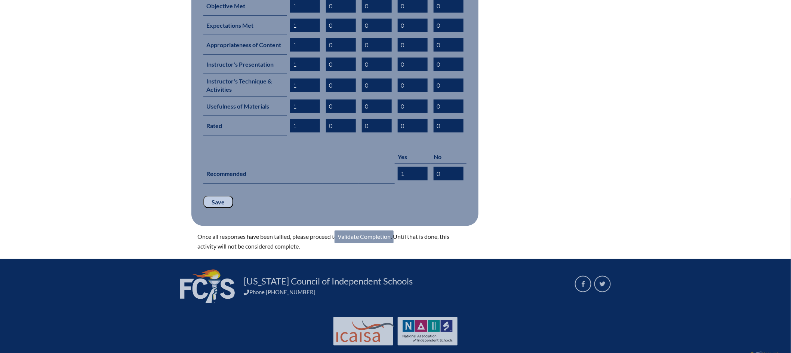
click at [369, 230] on link "Validate Completion" at bounding box center [364, 236] width 59 height 13
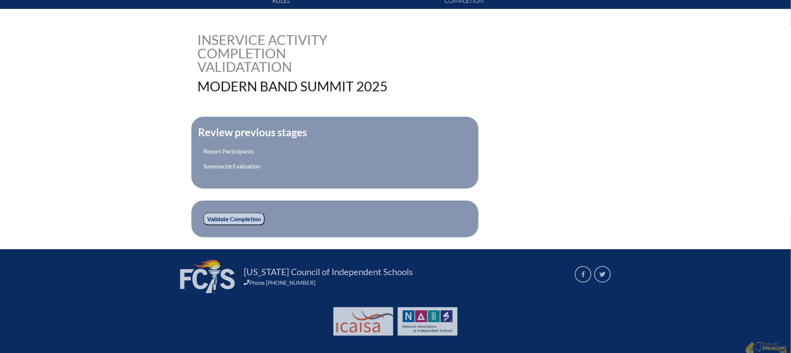
scroll to position [167, 0]
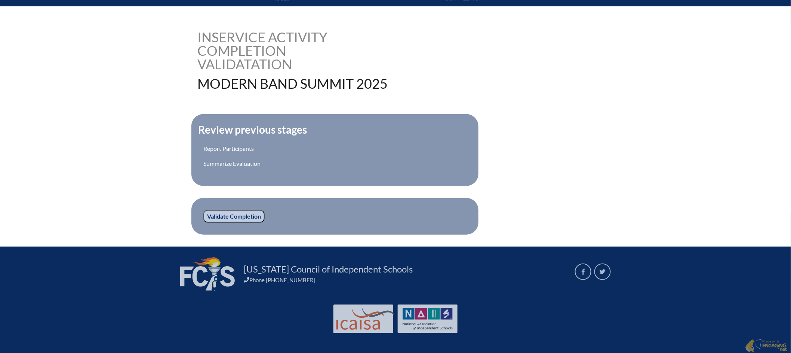
click at [243, 214] on input "Validate Completion" at bounding box center [233, 216] width 61 height 13
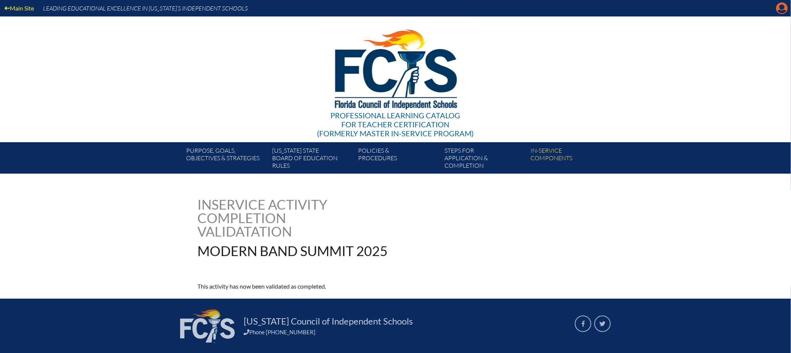
click at [781, 6] on icon "Manage account" at bounding box center [782, 8] width 12 height 12
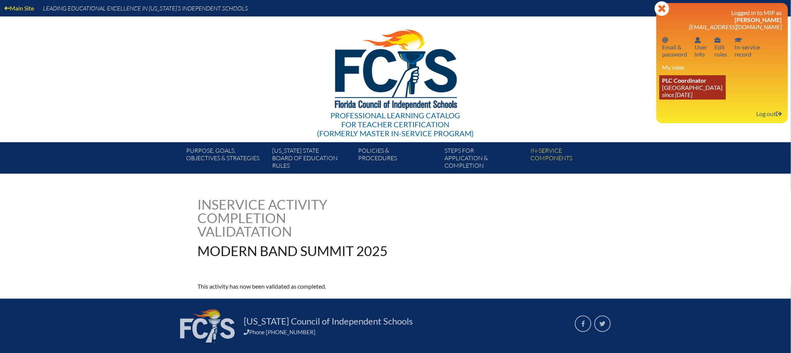
click at [667, 87] on link "PLC Coordinator [GEOGRAPHIC_DATA] since [DATE]" at bounding box center [692, 87] width 67 height 24
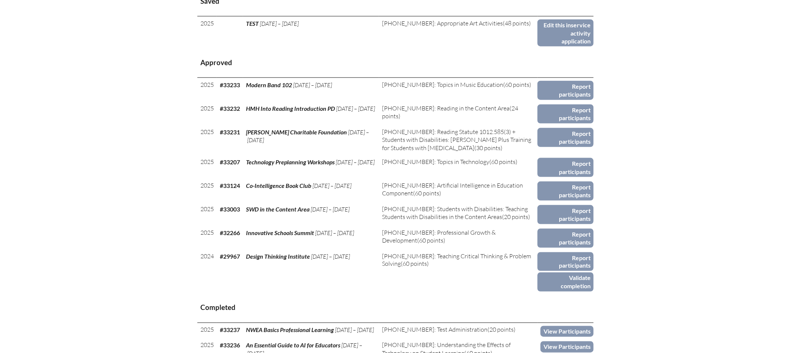
scroll to position [357, 0]
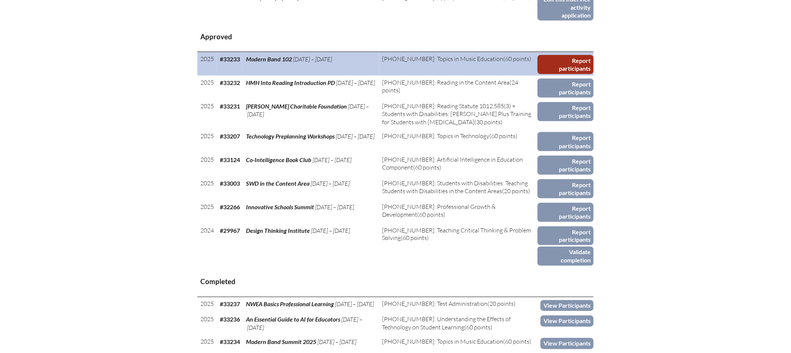
click at [562, 65] on link "Report participants" at bounding box center [566, 64] width 56 height 19
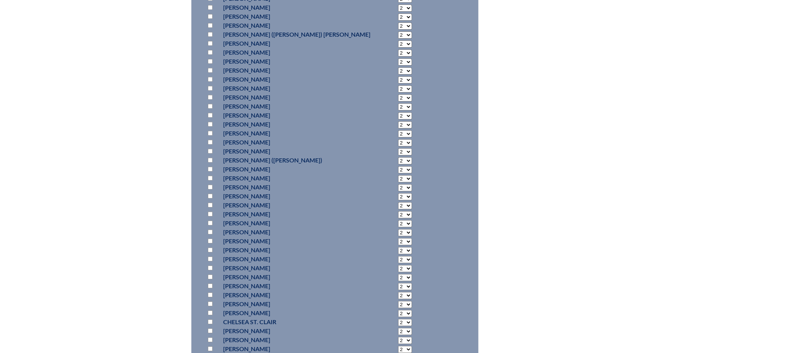
scroll to position [1846, 0]
click at [210, 224] on input "checkbox" at bounding box center [210, 224] width 5 height 5
checkbox input "true"
click at [398, 226] on select "2 3 4 5 6 7 8 9 10 11 12 13 14 15 16 17 18 19 20 21 22 23" at bounding box center [405, 225] width 14 height 7
select select "6"
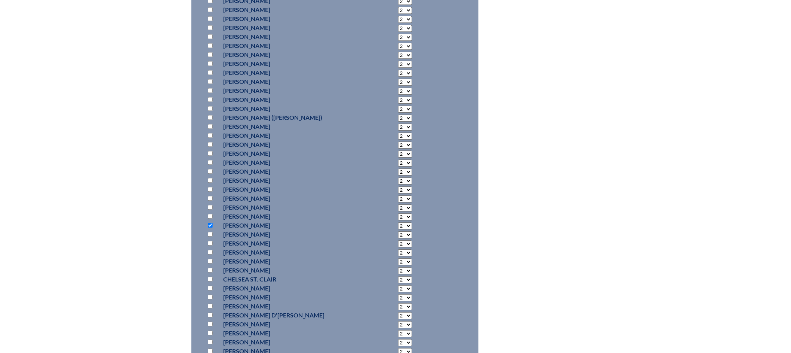
click at [398, 222] on select "2 3 4 5 6 7 8 9 10 11 12 13 14 15 16 17 18 19 20 21 22 23" at bounding box center [405, 225] width 14 height 7
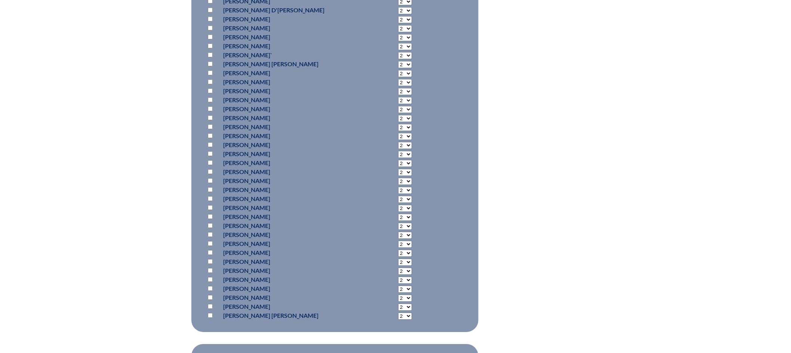
scroll to position [2325, 0]
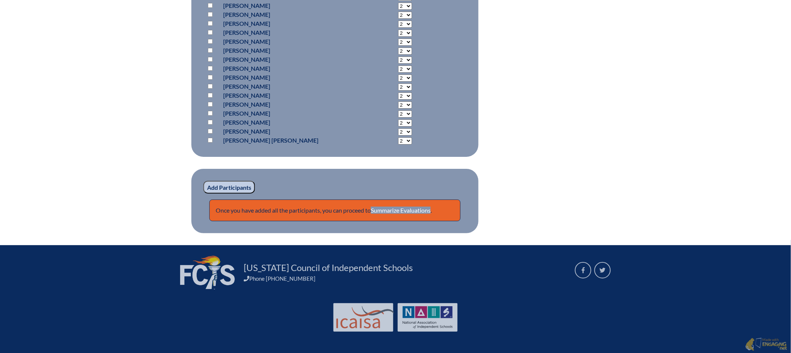
click at [236, 187] on input "Add Participants" at bounding box center [229, 187] width 52 height 13
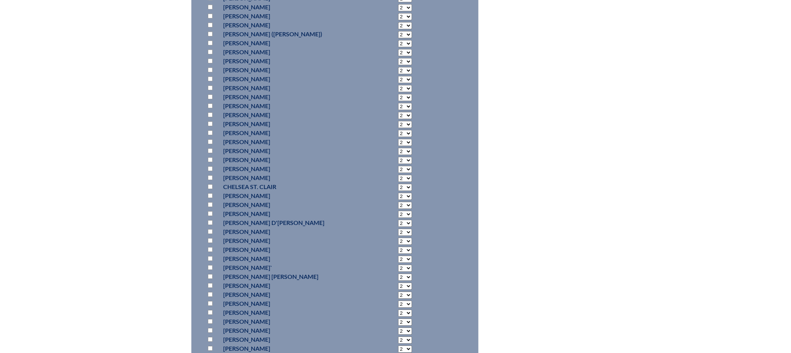
scroll to position [2356, 0]
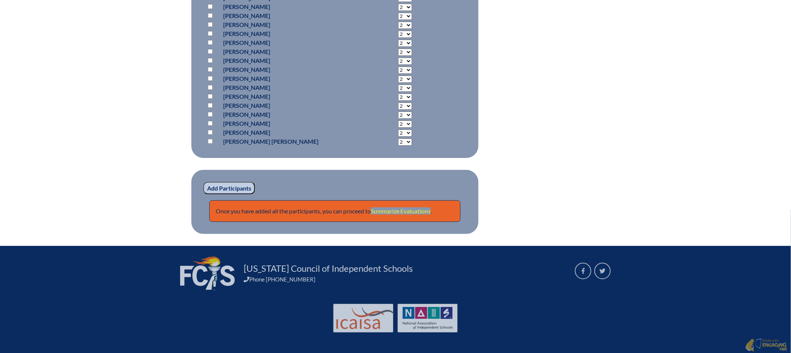
click at [408, 207] on link "Summarize Evaluations" at bounding box center [401, 210] width 60 height 7
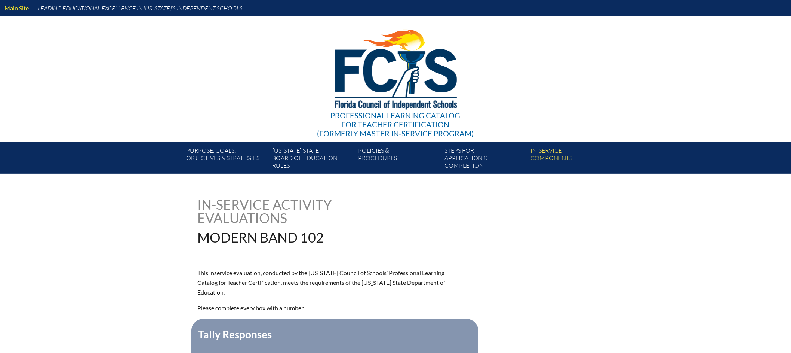
type input "0"
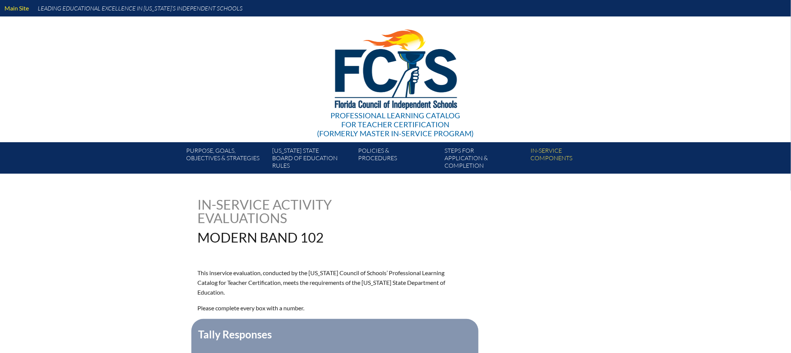
type input "0"
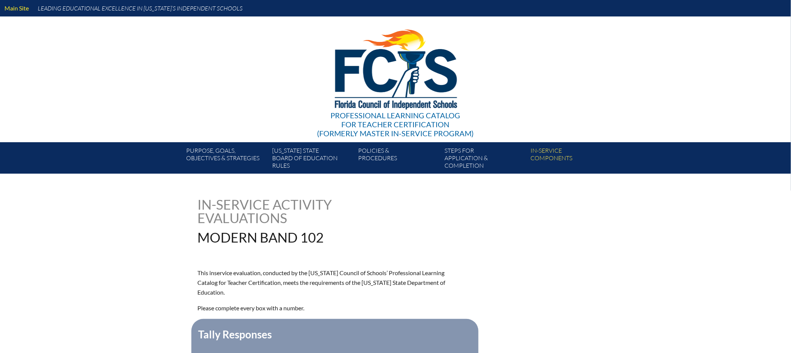
type input "0"
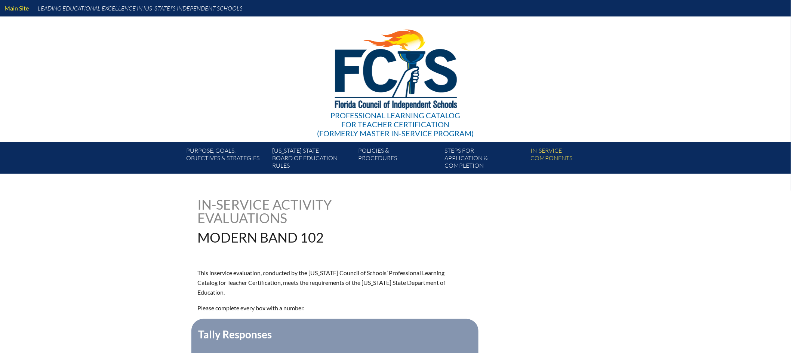
type input "0"
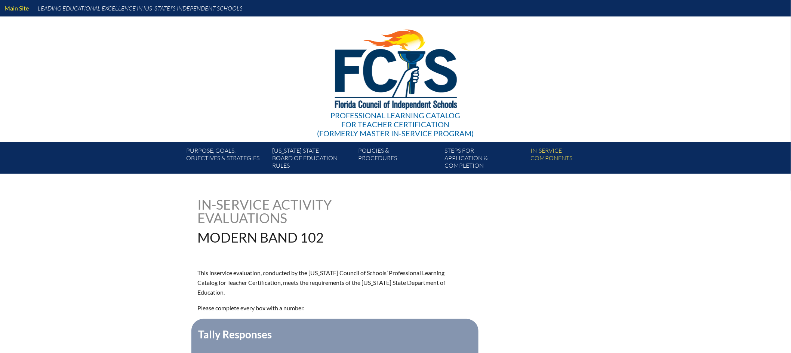
type input "0"
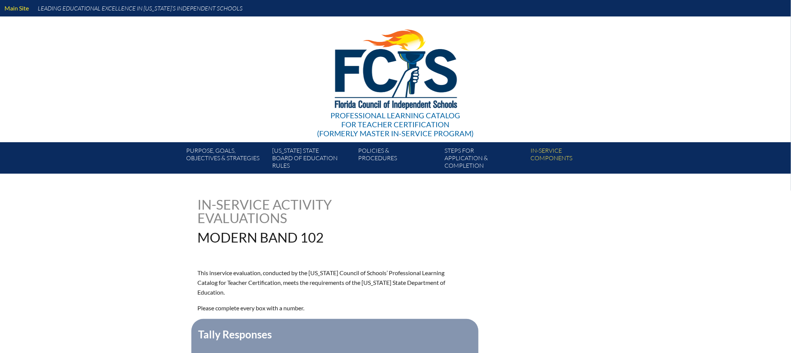
type input "0"
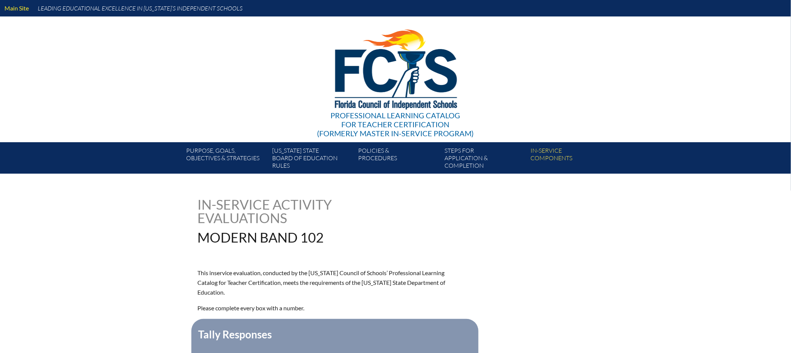
type input "0"
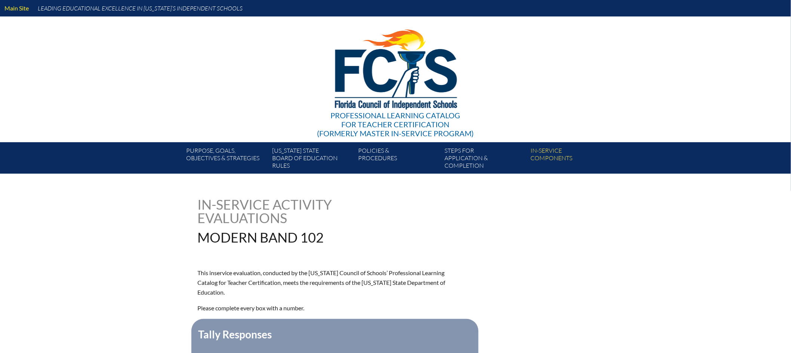
type input "0"
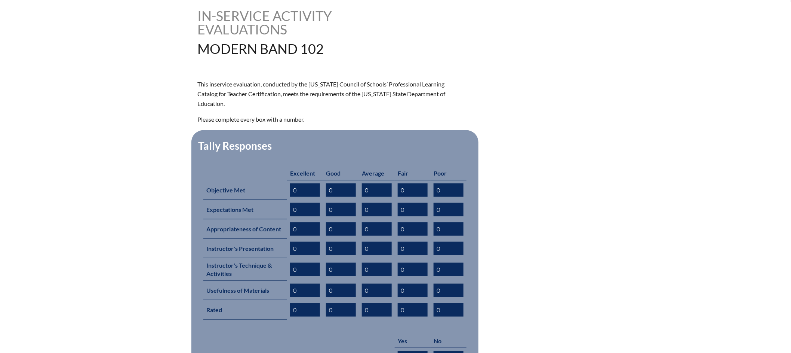
scroll to position [347, 0]
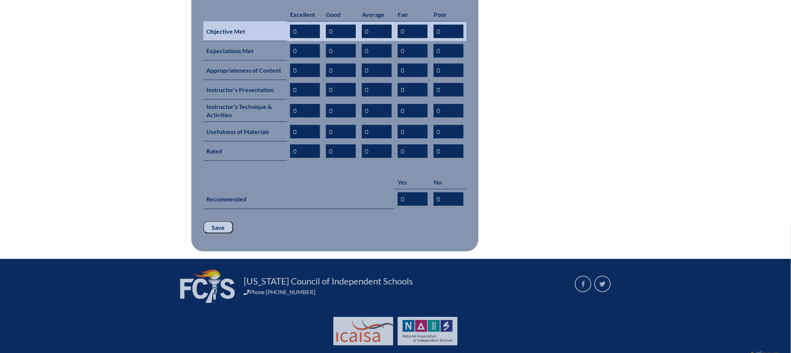
drag, startPoint x: 301, startPoint y: 22, endPoint x: 273, endPoint y: 23, distance: 28.1
click at [273, 23] on tr "Objective Met 0 0 0 0 0" at bounding box center [334, 31] width 263 height 20
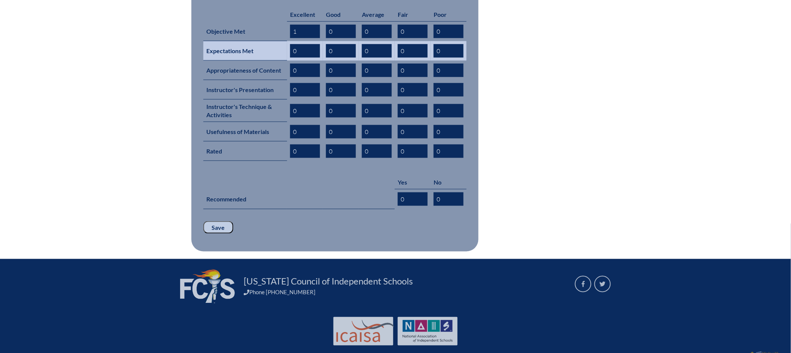
type input "1"
drag, startPoint x: 305, startPoint y: 39, endPoint x: 283, endPoint y: 40, distance: 22.9
click at [283, 41] on tr "Expectations Met 0 0 0 0 0" at bounding box center [334, 50] width 263 height 19
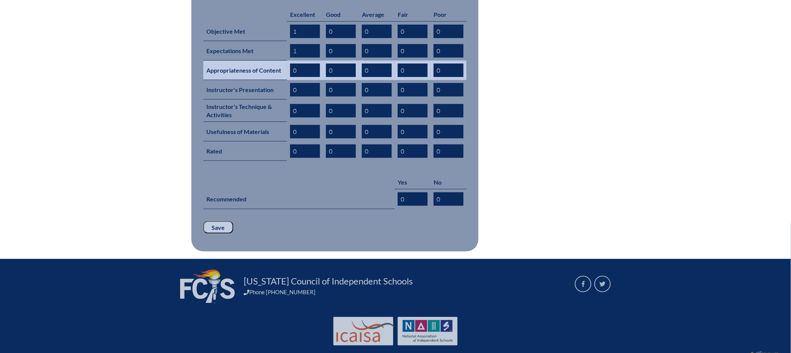
type input "1"
drag, startPoint x: 301, startPoint y: 58, endPoint x: 289, endPoint y: 59, distance: 12.1
click at [289, 61] on td "0" at bounding box center [305, 70] width 36 height 19
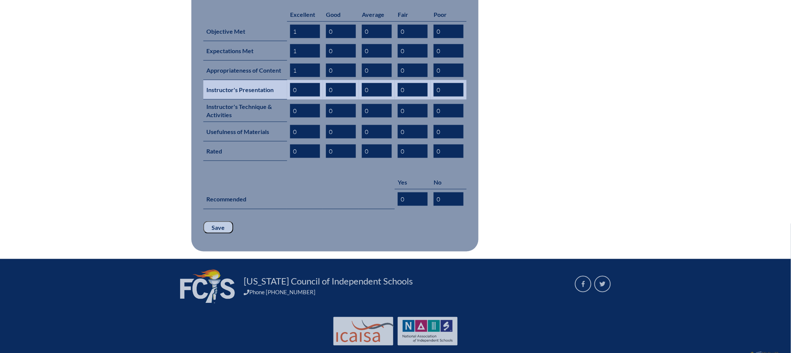
type input "1"
drag, startPoint x: 300, startPoint y: 78, endPoint x: 288, endPoint y: 79, distance: 12.0
click at [288, 80] on td "0" at bounding box center [305, 89] width 36 height 19
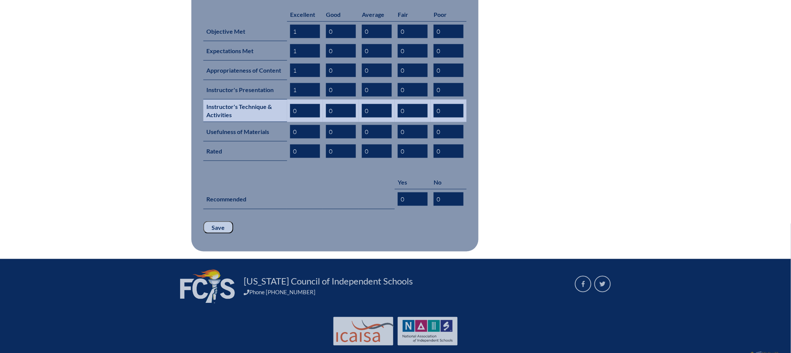
type input "1"
drag, startPoint x: 300, startPoint y: 101, endPoint x: 290, endPoint y: 102, distance: 9.5
click at [290, 104] on input "0" at bounding box center [305, 110] width 30 height 13
drag, startPoint x: 304, startPoint y: 95, endPoint x: 284, endPoint y: 97, distance: 19.9
click at [284, 99] on tr "Instructor's Technique & Activities 0 0 0 0 0" at bounding box center [334, 110] width 263 height 22
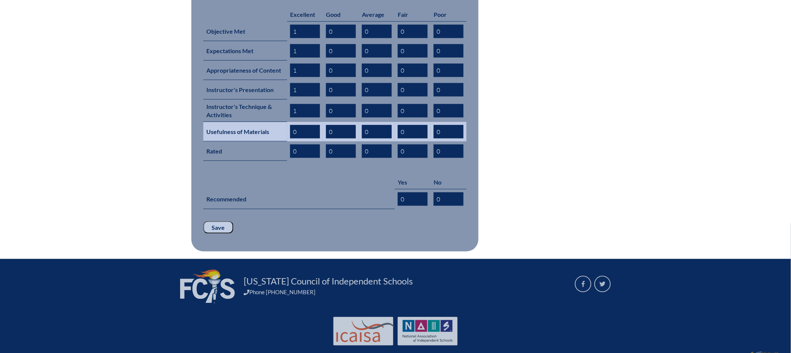
type input "1"
drag, startPoint x: 299, startPoint y: 119, endPoint x: 286, endPoint y: 120, distance: 13.2
click at [286, 122] on tr "Usefulness of Materials 0 0 0 0 0" at bounding box center [334, 131] width 263 height 19
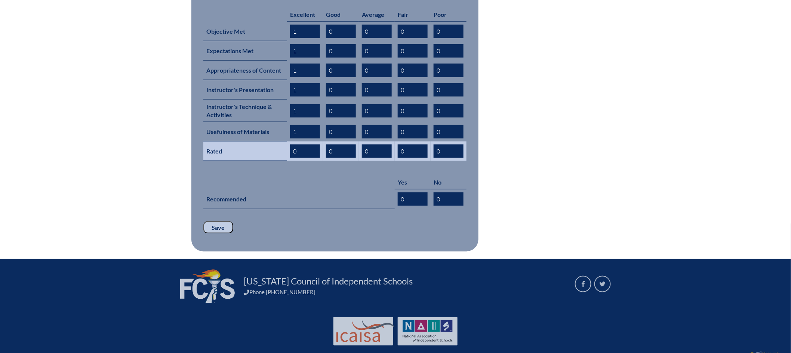
type input "1"
drag, startPoint x: 299, startPoint y: 140, endPoint x: 284, endPoint y: 142, distance: 14.7
click at [284, 142] on tr "Rated 0 0 0 0 0" at bounding box center [334, 150] width 263 height 19
type input "0"
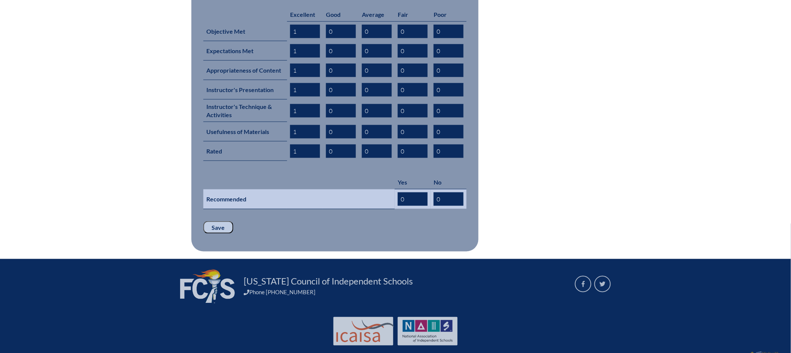
type input "1"
drag, startPoint x: 405, startPoint y: 186, endPoint x: 395, endPoint y: 187, distance: 10.2
click at [395, 189] on td "0" at bounding box center [413, 199] width 36 height 20
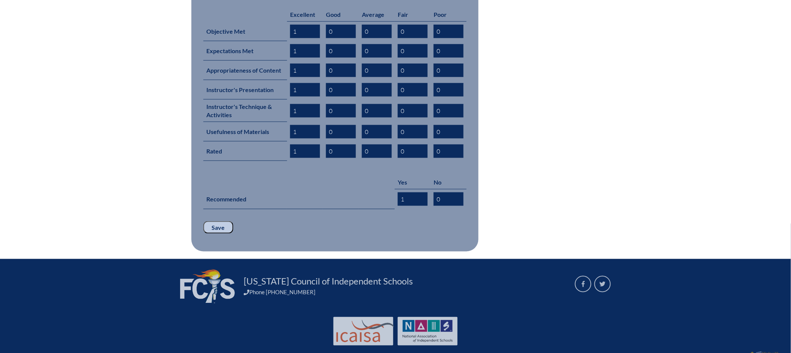
type input "1"
click at [213, 221] on input "Save" at bounding box center [218, 227] width 30 height 13
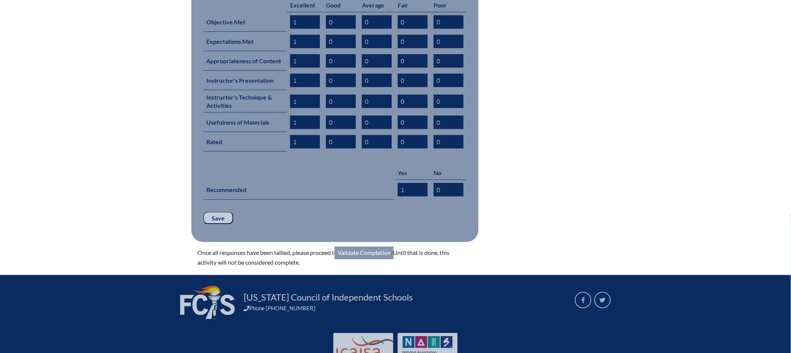
scroll to position [372, 0]
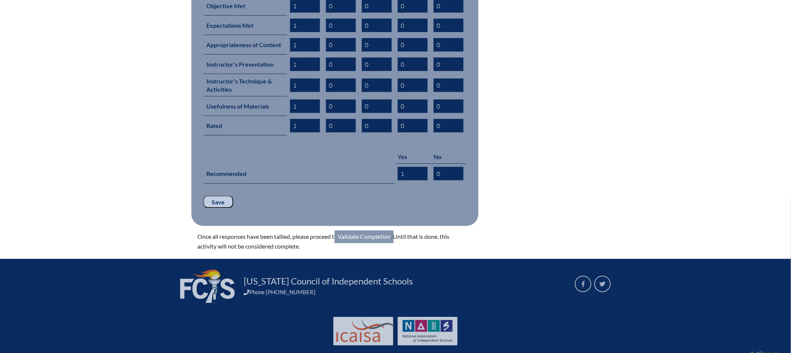
click at [372, 230] on link "Validate Completion" at bounding box center [364, 236] width 59 height 13
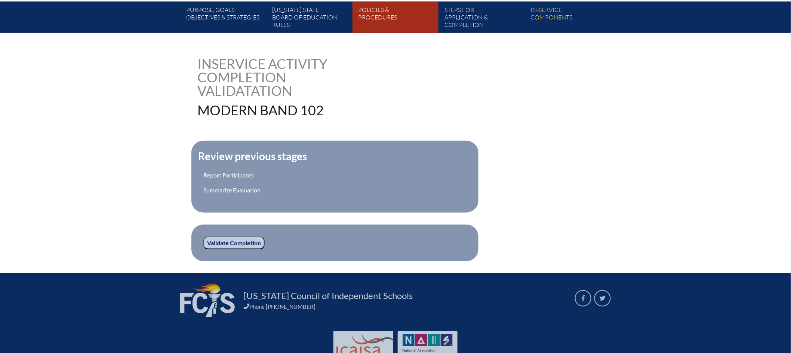
scroll to position [167, 0]
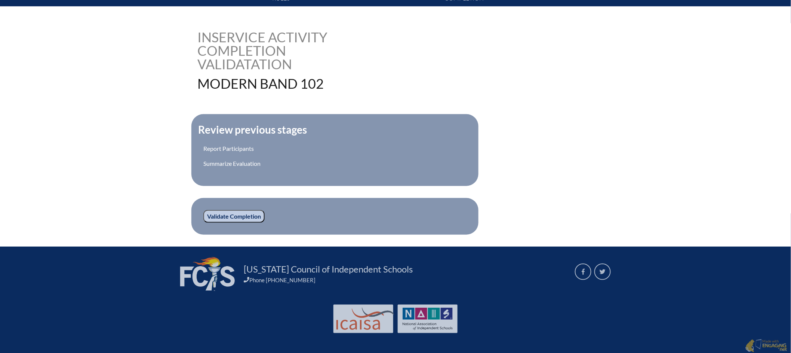
click at [243, 214] on input "Validate Completion" at bounding box center [233, 216] width 61 height 13
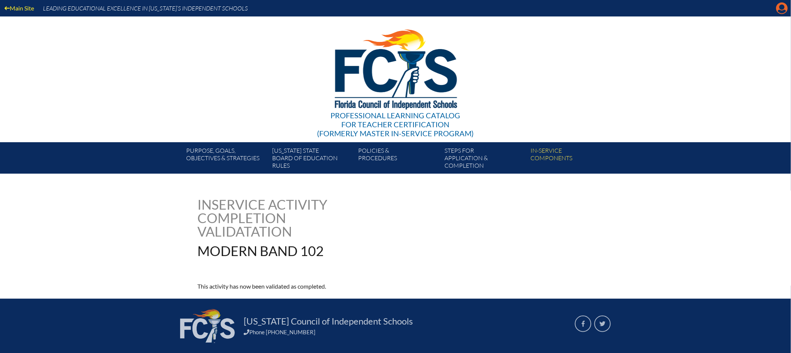
click at [783, 6] on icon "Manage account" at bounding box center [782, 8] width 12 height 12
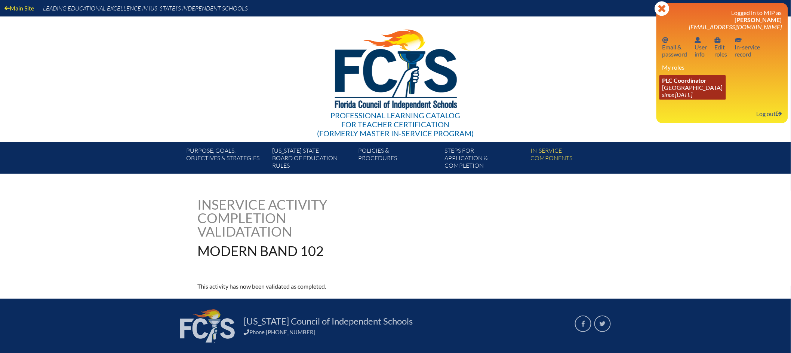
click at [690, 91] on icon "since [DATE]" at bounding box center [677, 94] width 30 height 7
